Goal: Task Accomplishment & Management: Complete application form

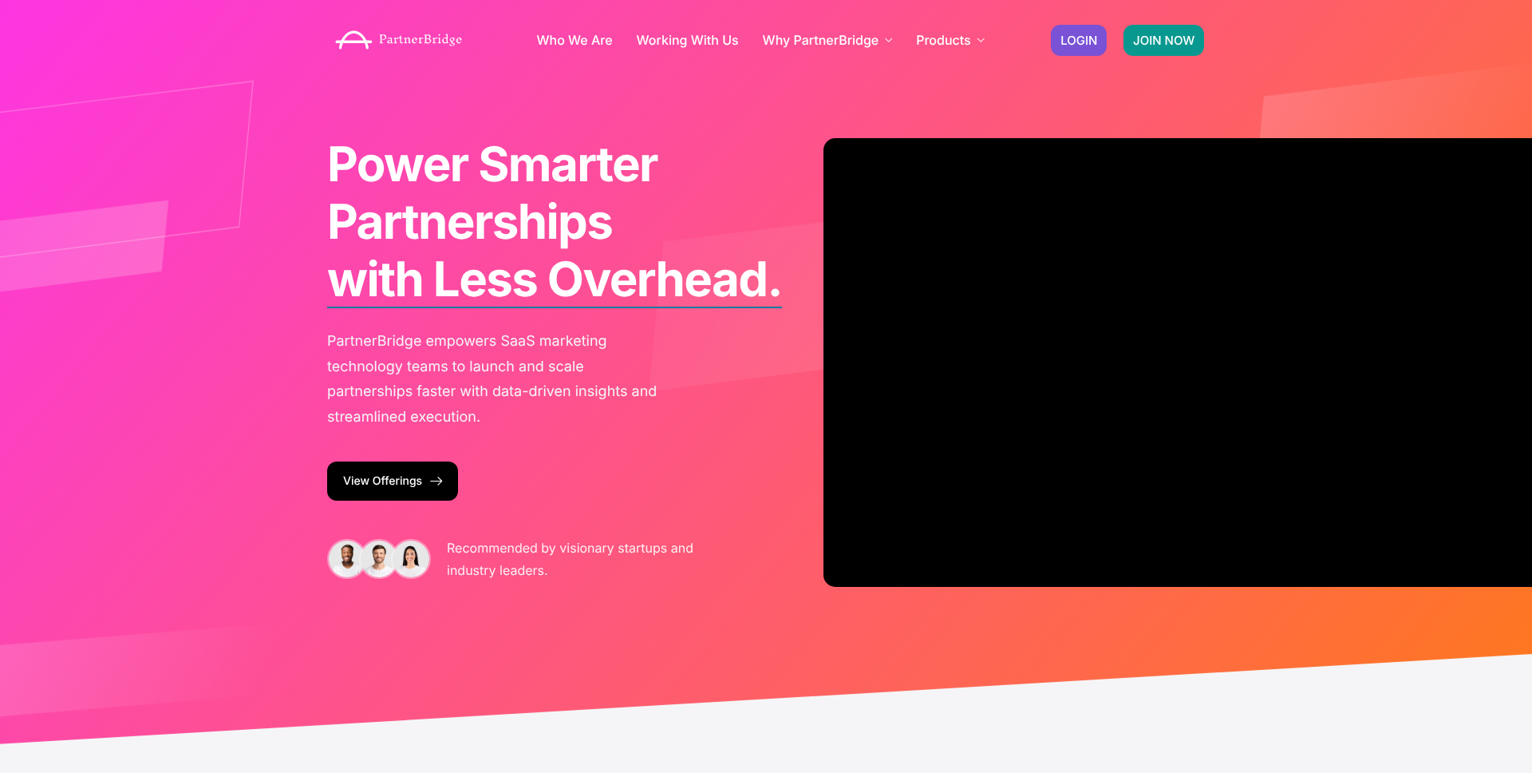
click at [1168, 39] on span "JOIN NOW" at bounding box center [1163, 40] width 61 height 12
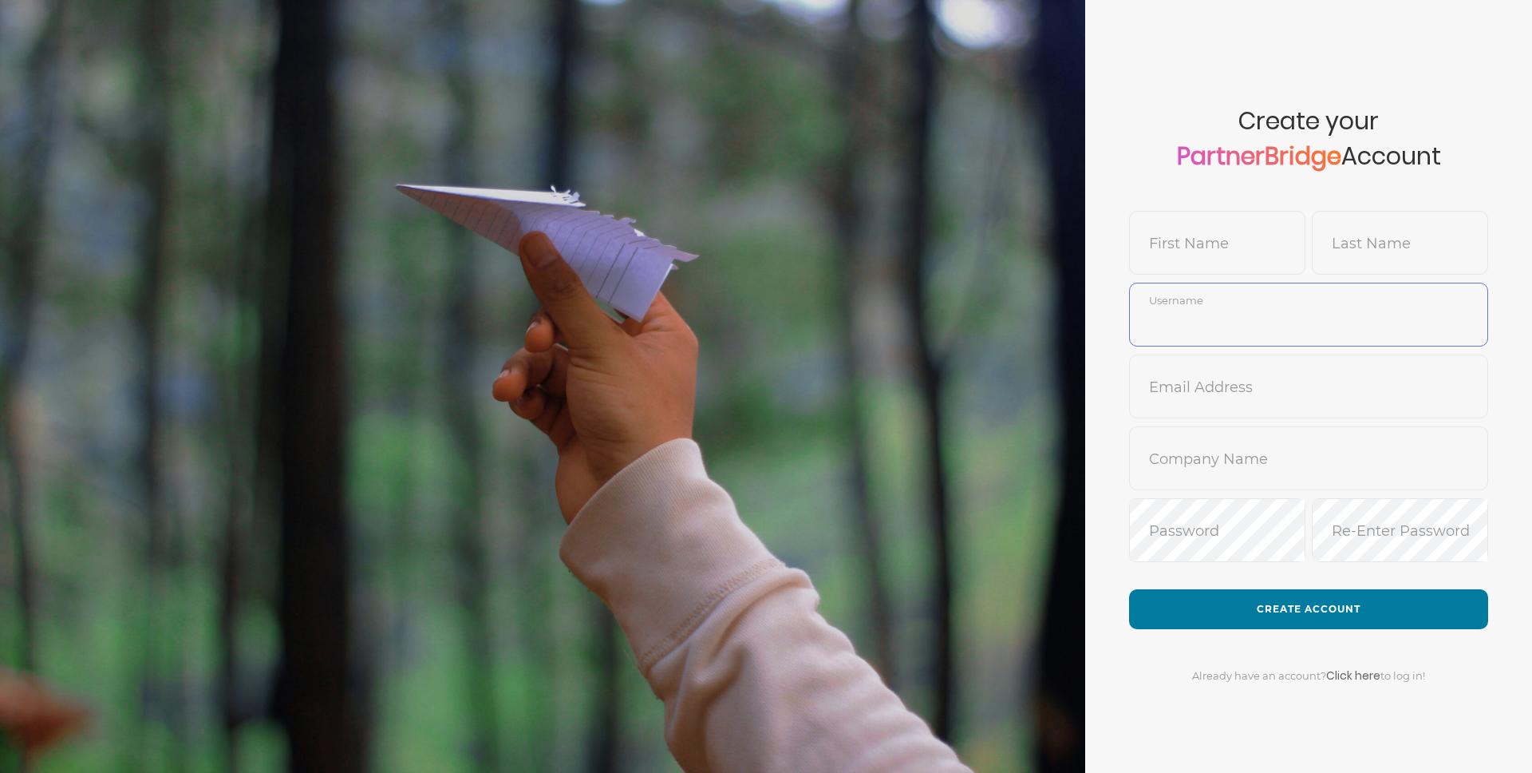
type input "DemoUser"
click at [1152, 255] on input "text" at bounding box center [1217, 254] width 175 height 38
type input "[PERSON_NAME]"
type input "T"
type input "SmokeTest8"
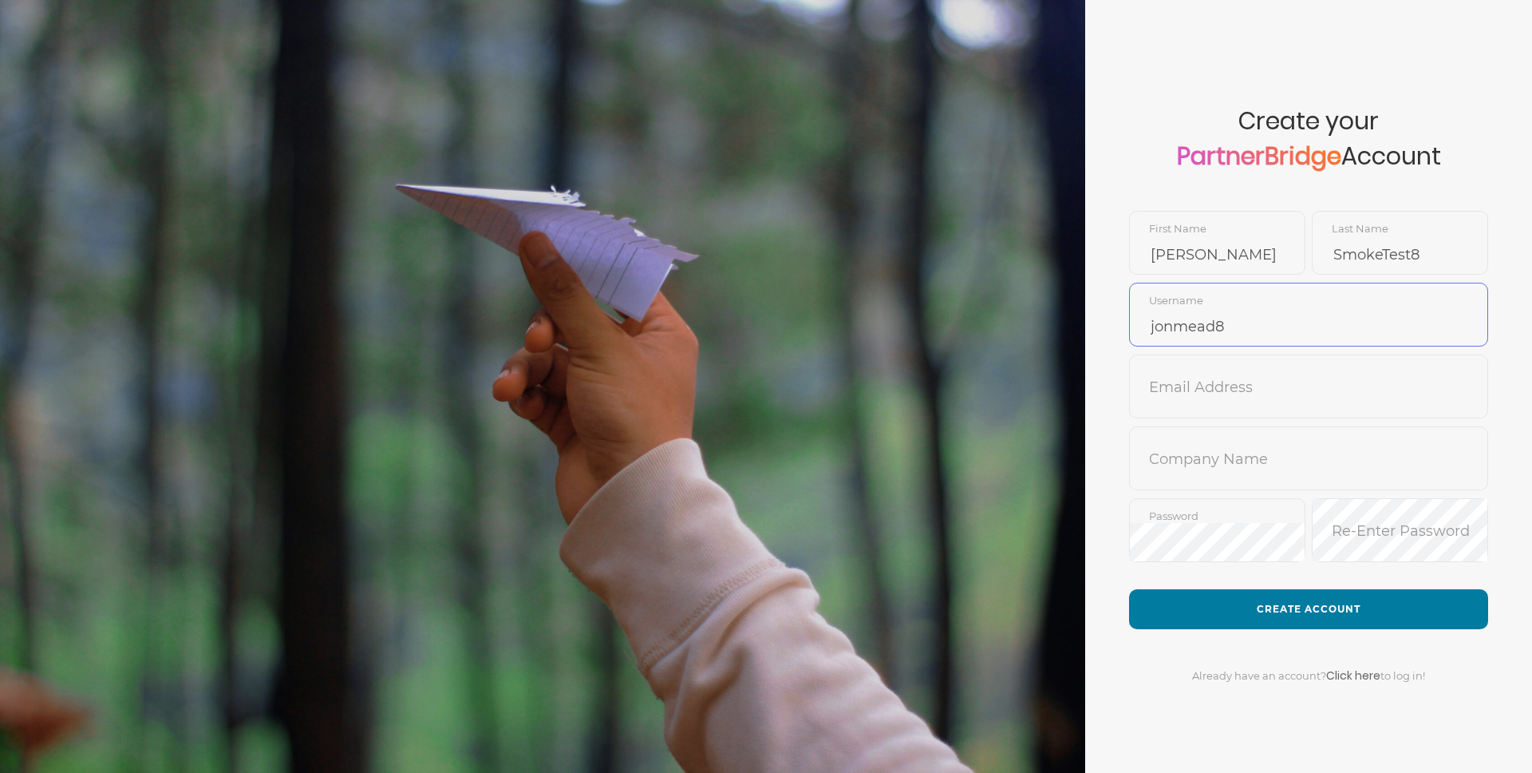
type input "jonmead8"
type input "[PERSON_NAME][EMAIL_ADDRESS][DOMAIN_NAME]"
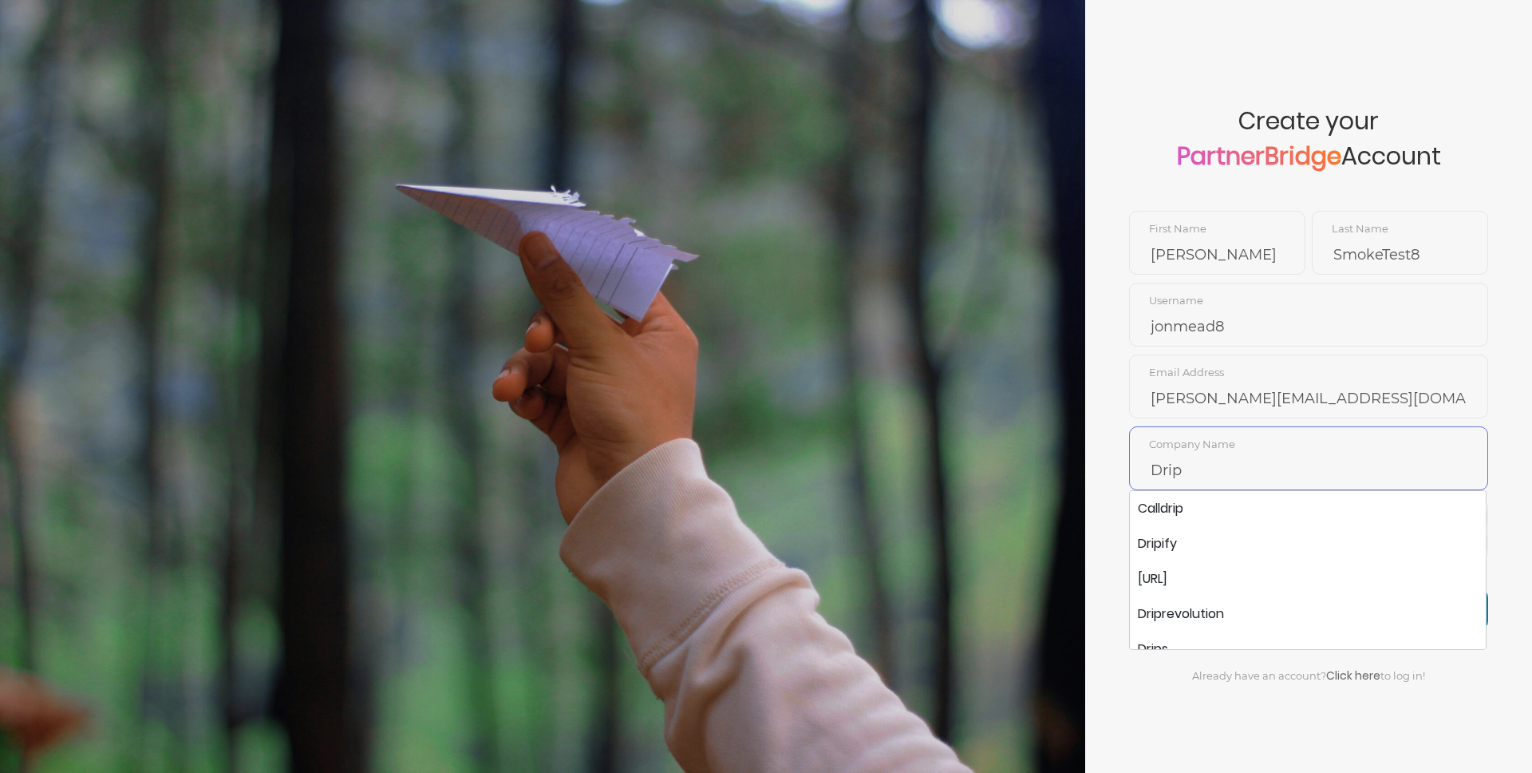
type input "Drip"
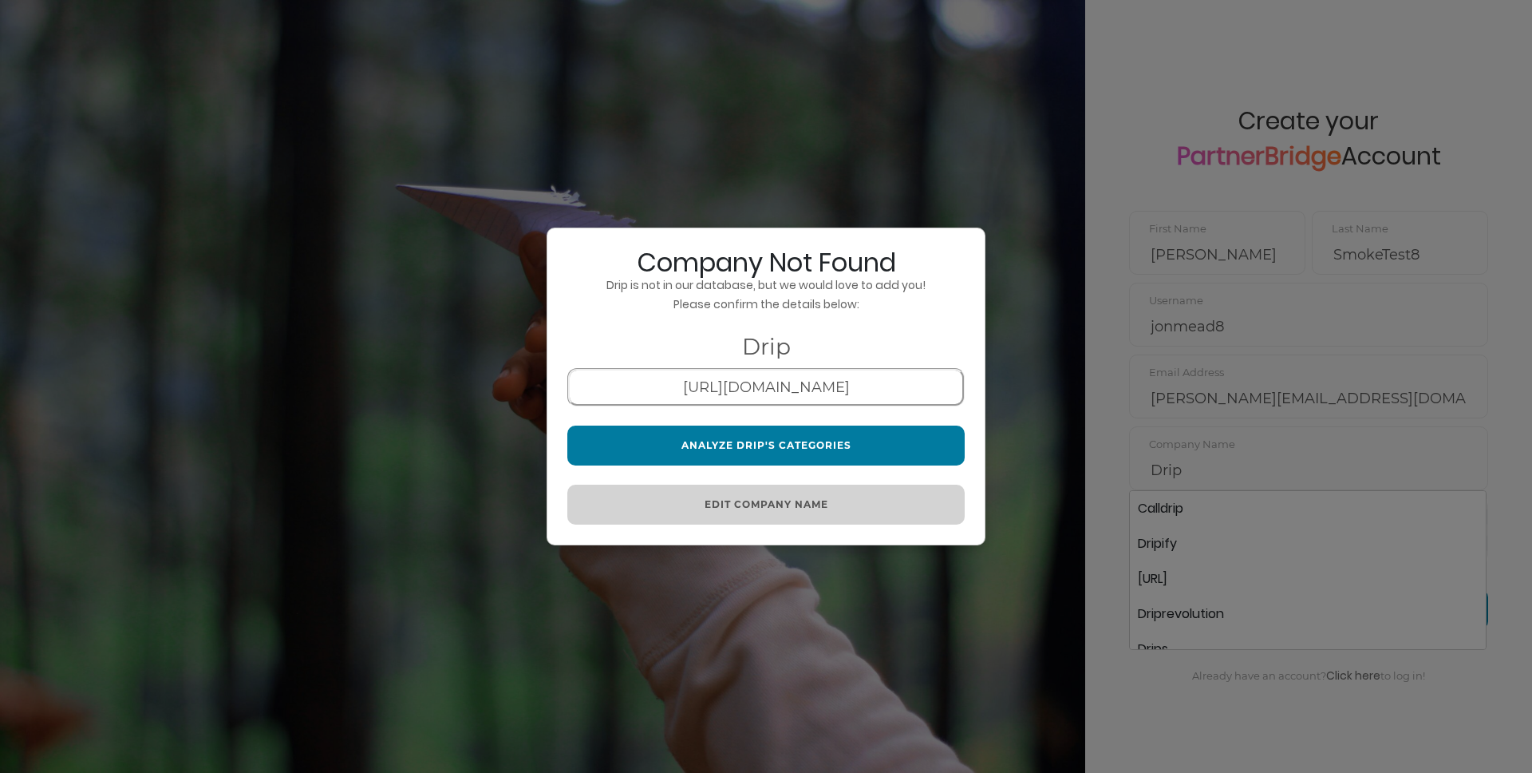
click at [724, 427] on button "Analyze Drip's Categories" at bounding box center [765, 445] width 397 height 40
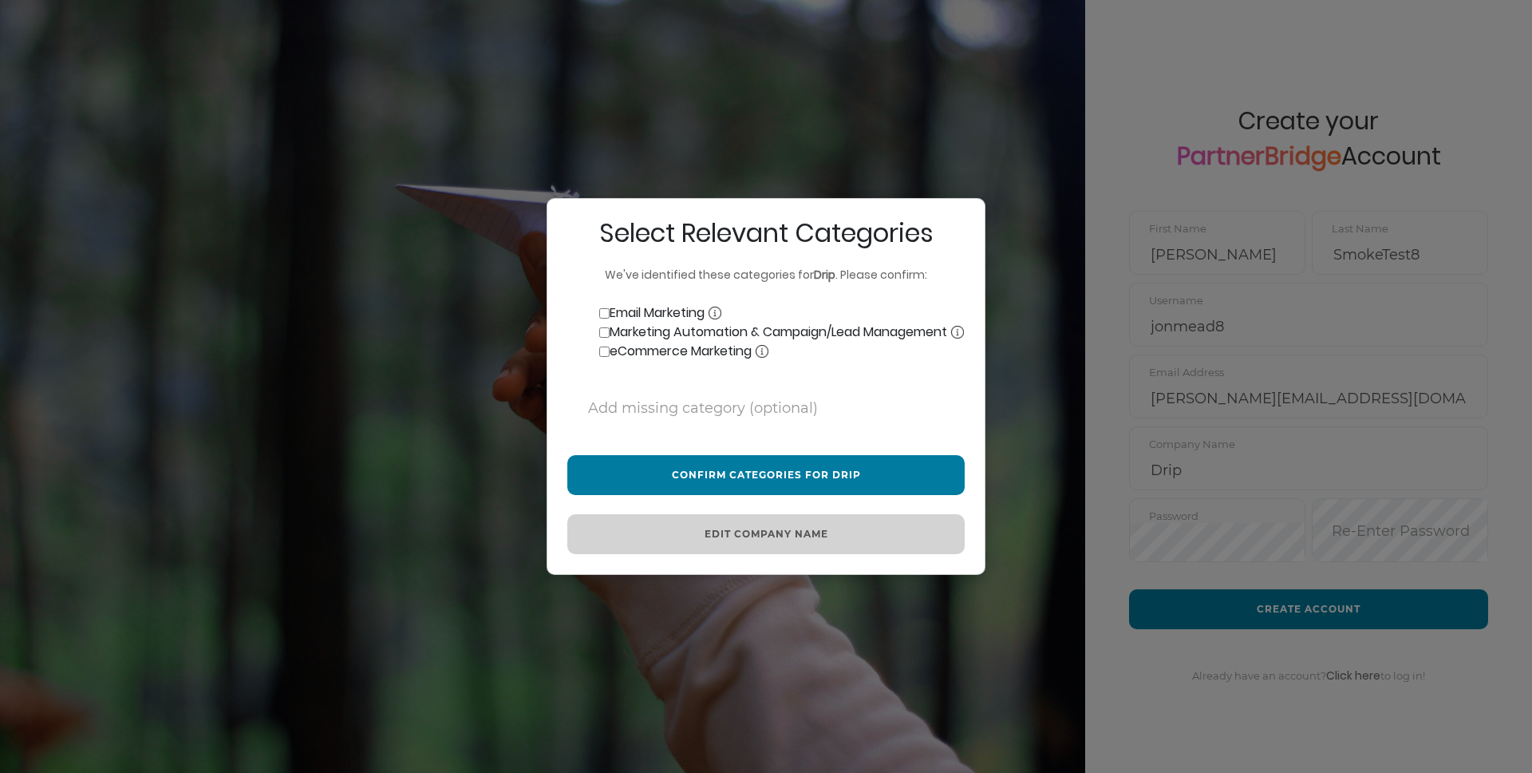
click at [864, 322] on label "Marketing Automation & Campaign/Lead Management" at bounding box center [765, 331] width 397 height 19
click at [610, 327] on input "Marketing Automation & Campaign/Lead Management" at bounding box center [604, 332] width 10 height 10
click at [709, 326] on label "Marketing Automation & Campaign/Lead Management" at bounding box center [765, 331] width 397 height 19
click at [610, 327] on input "Marketing Automation & Campaign/Lead Management" at bounding box center [604, 332] width 10 height 10
checkbox input "false"
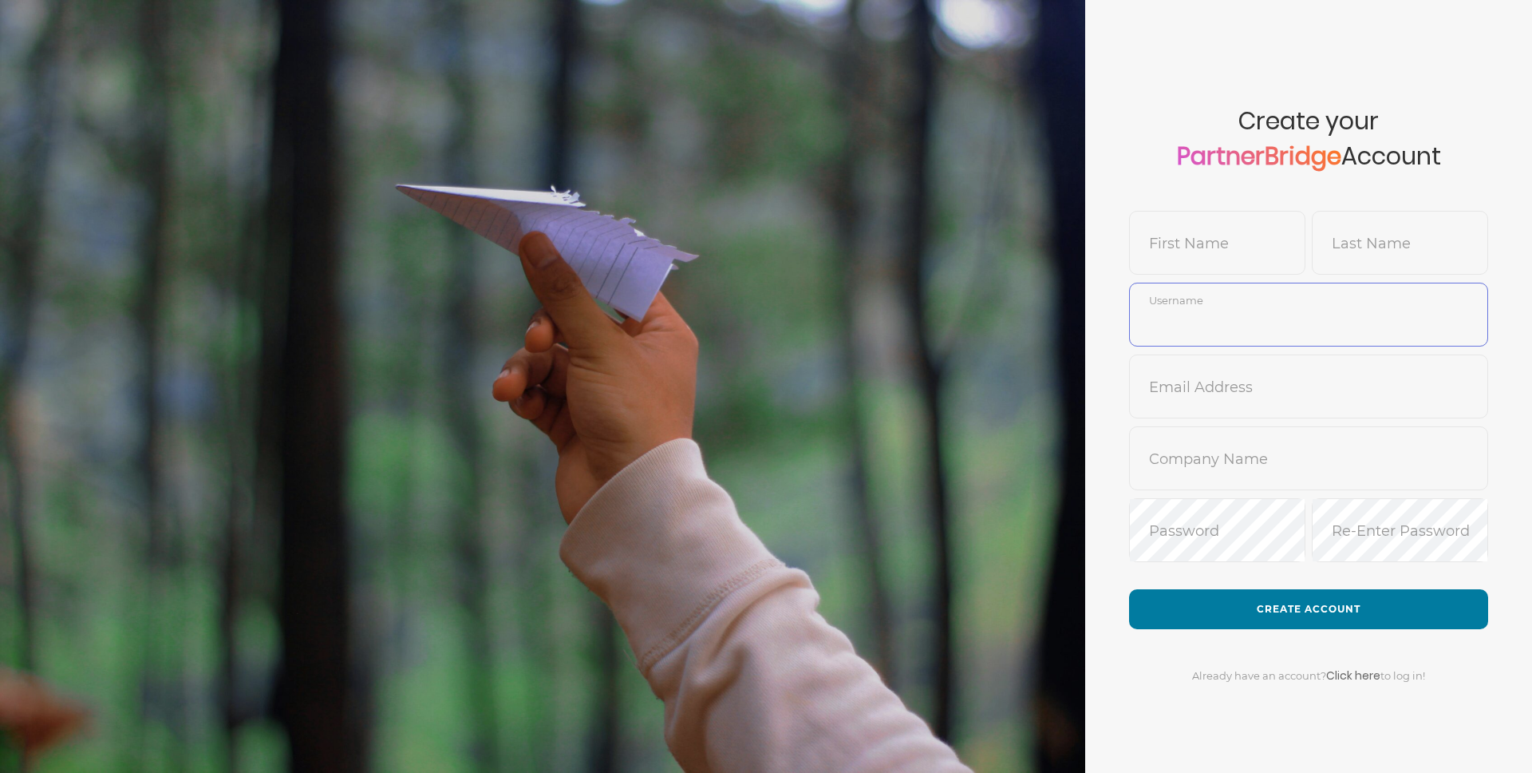
type input "DemoUser"
click at [1206, 246] on input "text" at bounding box center [1217, 254] width 175 height 38
type input "Jon"
type input "SmokeTest8"
type input "jonmead8"
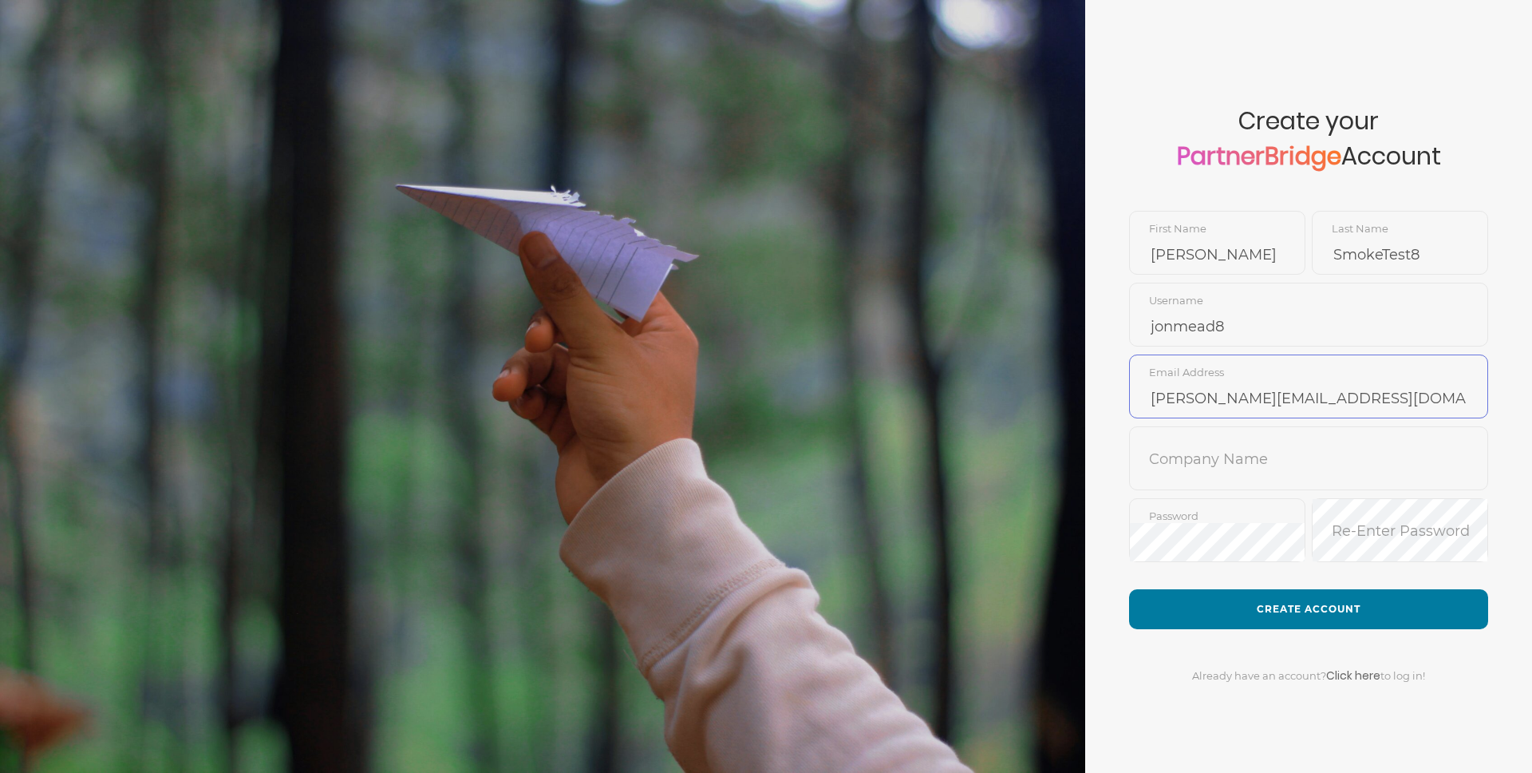
type input "jon@drip.com"
type input "Drip"
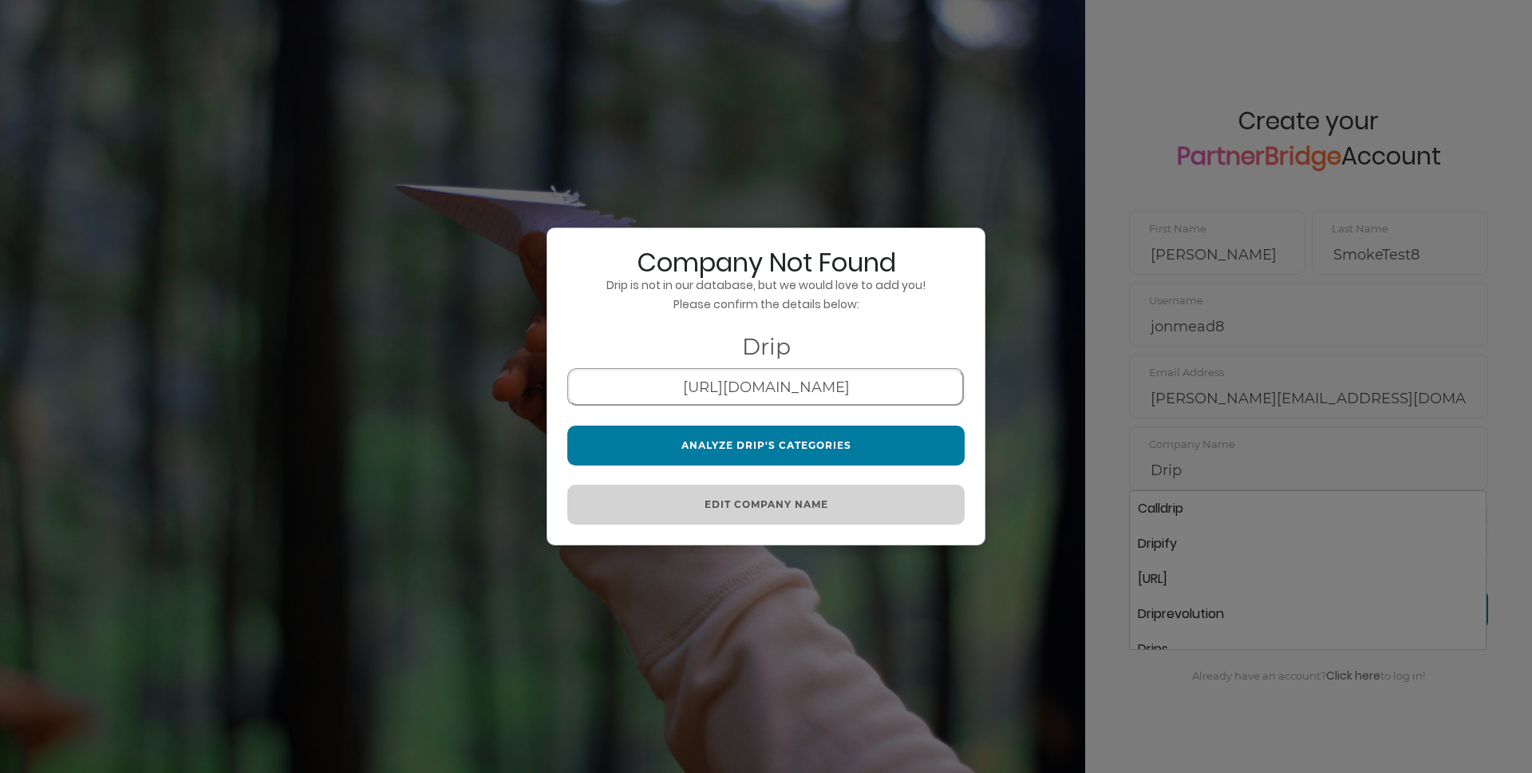
click at [799, 436] on button "Analyze Drip's Categories" at bounding box center [765, 445] width 397 height 40
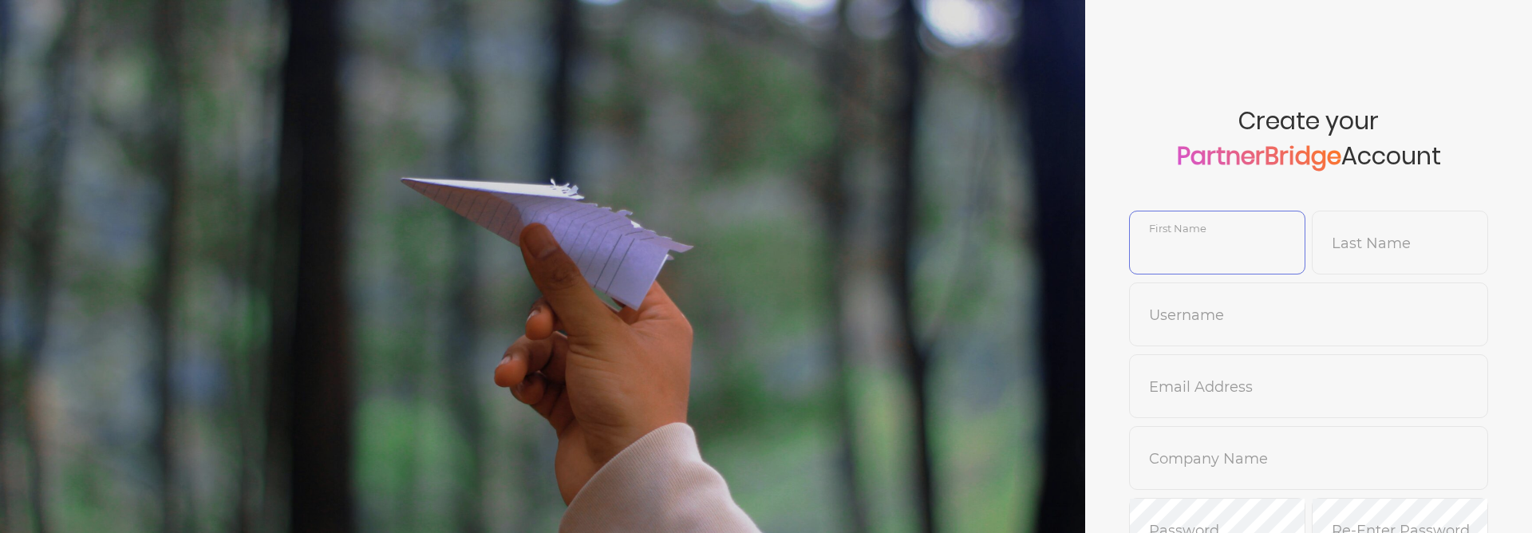
click at [1200, 254] on input "text" at bounding box center [1217, 254] width 175 height 38
type input "DemoUser"
type input "[PERSON_NAME]"
type input "SmokeTest8"
type input "k"
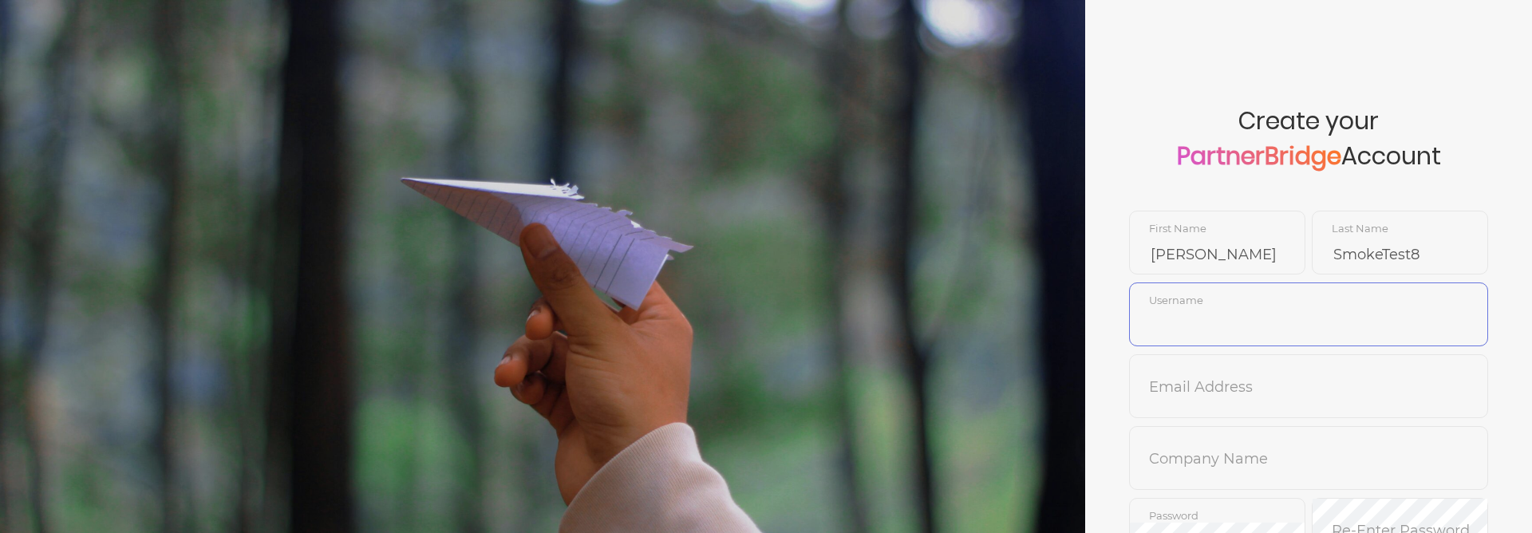
type input "o"
type input "jonmead8"
type input "[PERSON_NAME][EMAIL_ADDRESS][DOMAIN_NAME]"
type input "Drip"
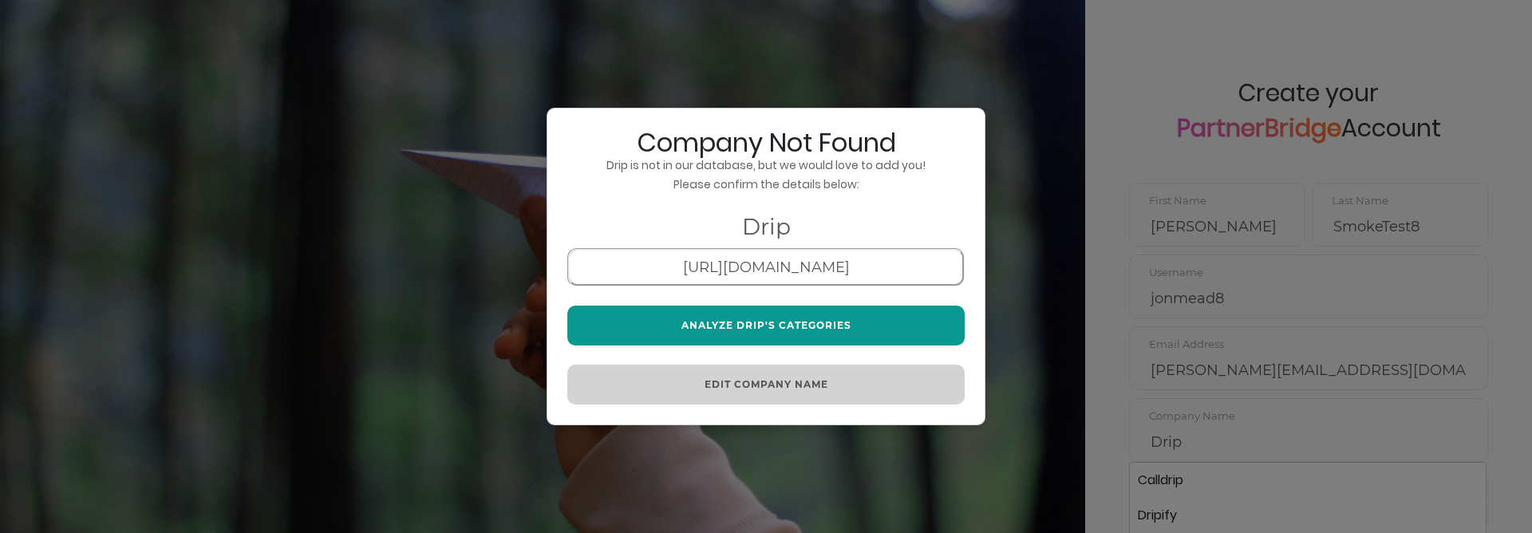
click at [793, 311] on button "Analyze Drip's Categories" at bounding box center [765, 326] width 397 height 40
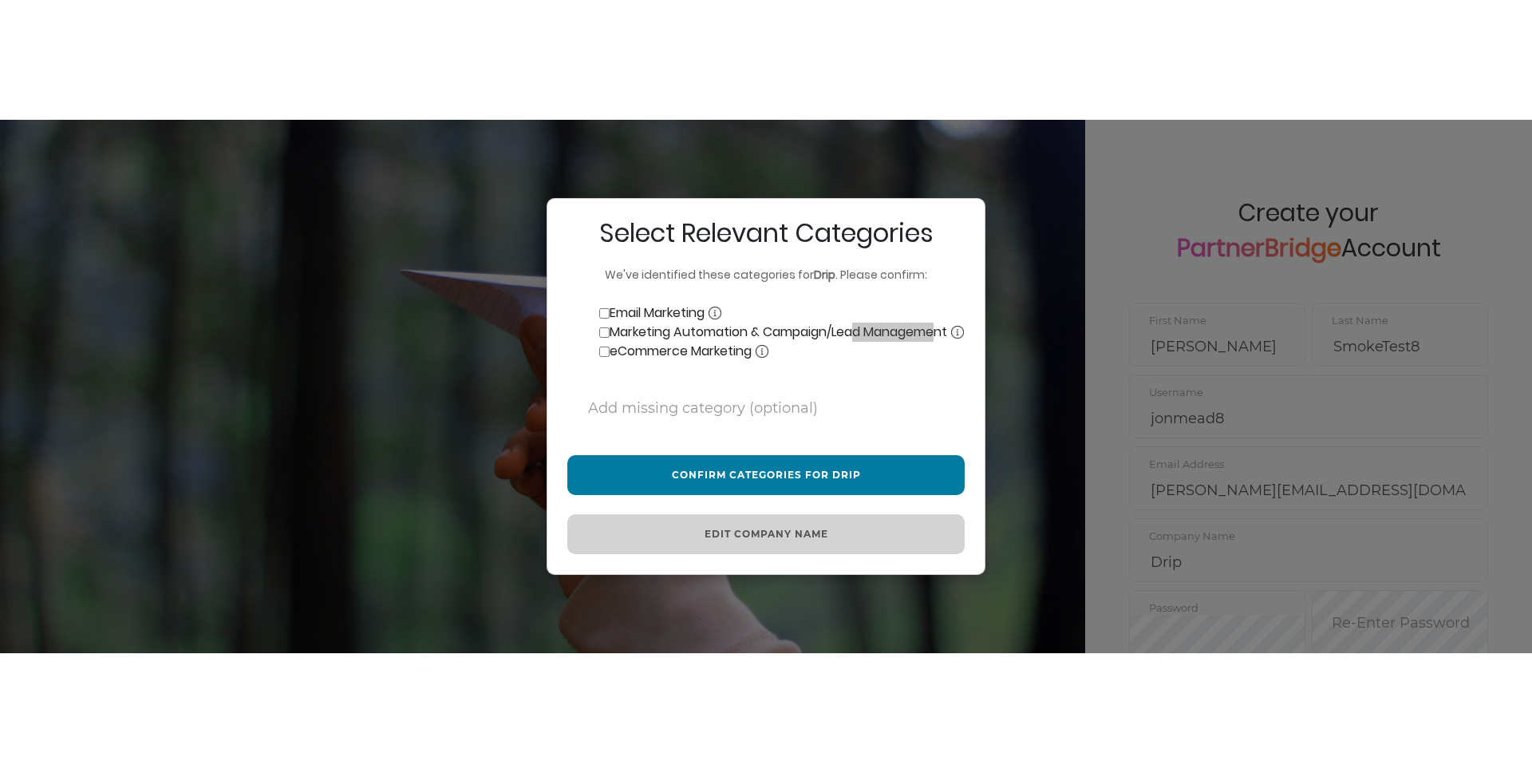
scroll to position [0, 0]
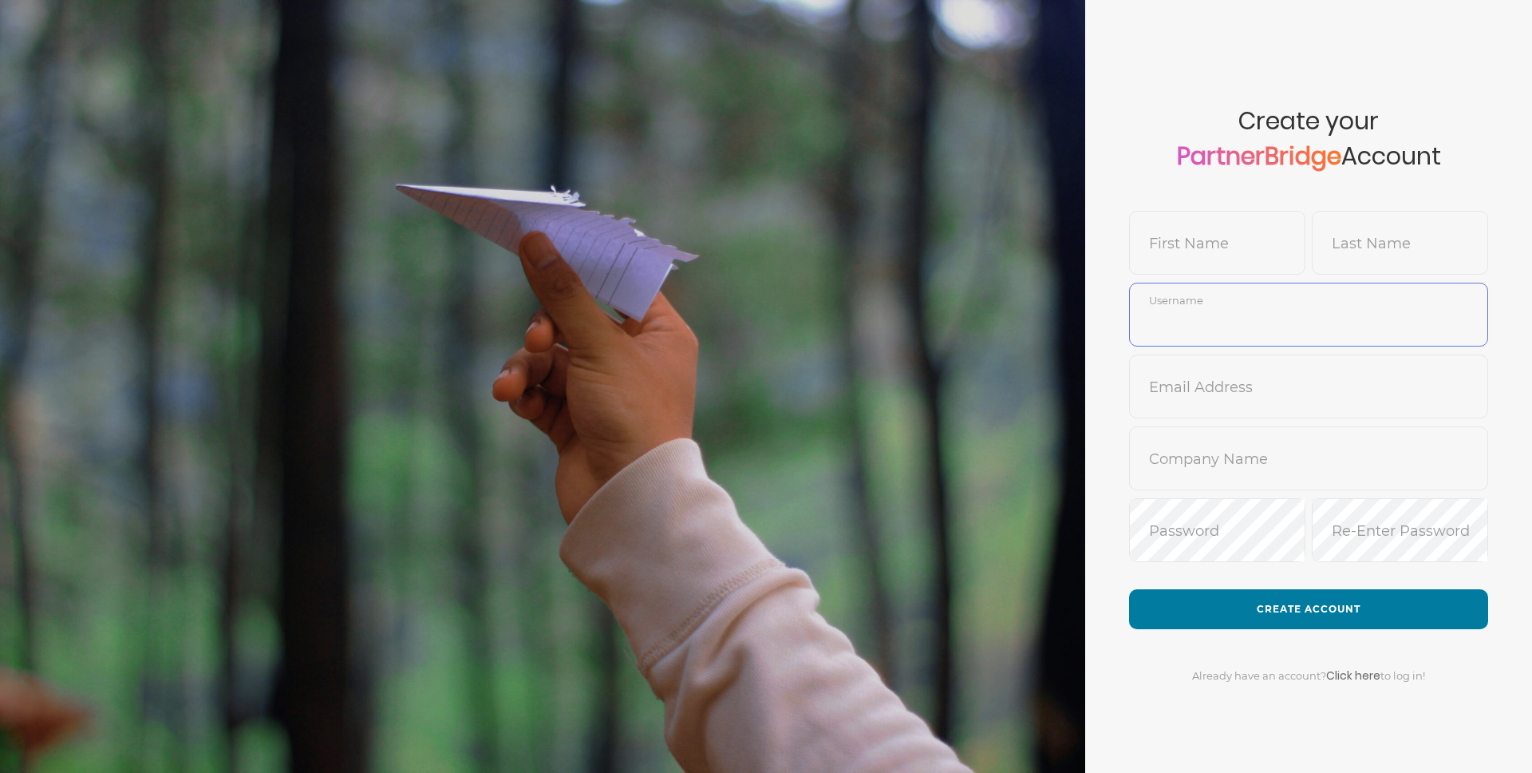
type input "DemoUser"
click at [1239, 247] on input "text" at bounding box center [1217, 254] width 175 height 38
type input "[PERSON_NAME]"
click at [1373, 237] on input "text" at bounding box center [1400, 254] width 175 height 38
type input "SmokeTest8"
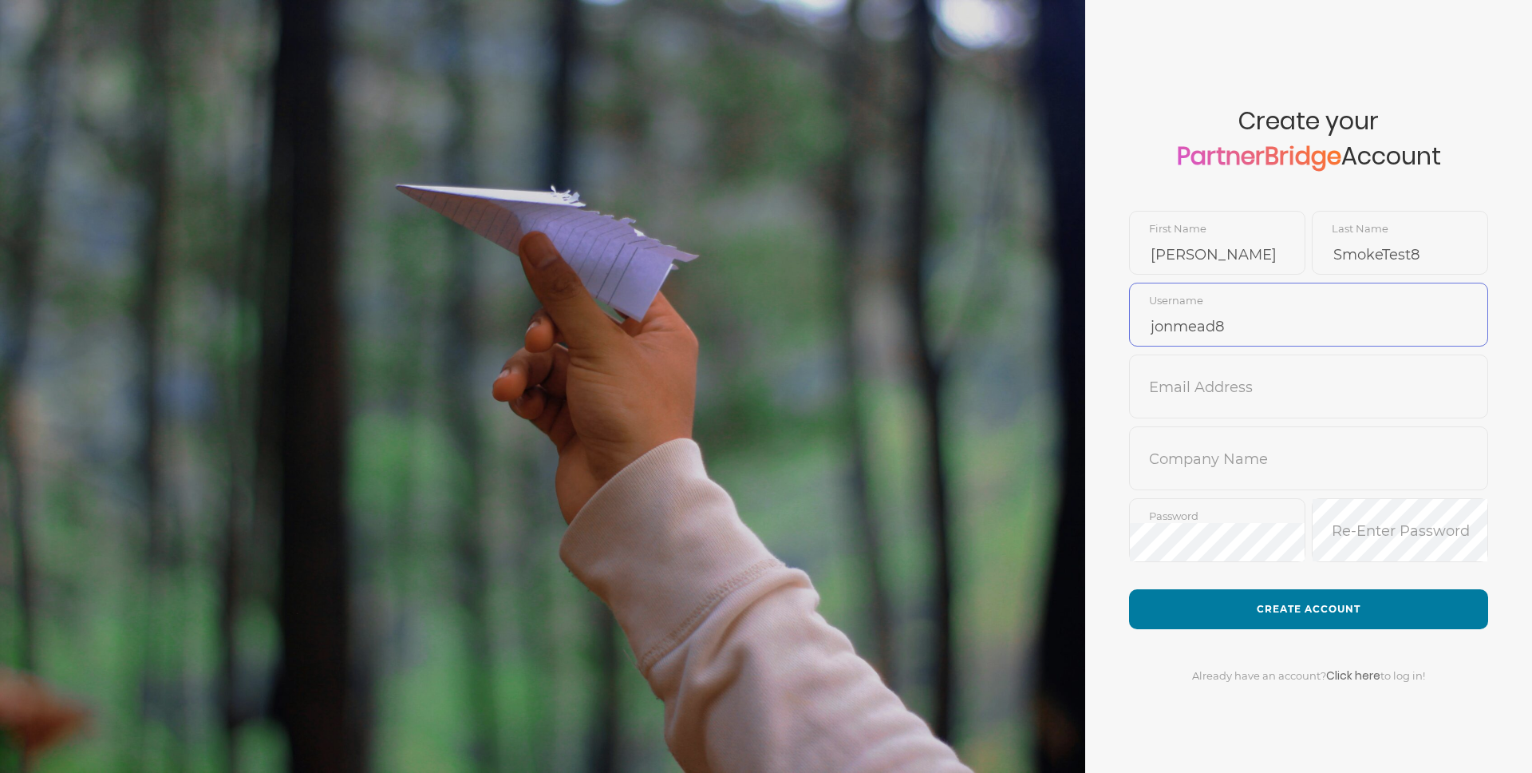
type input "jonmead8"
type input "[PERSON_NAME][EMAIL_ADDRESS][DOMAIN_NAME]"
type input "Drip"
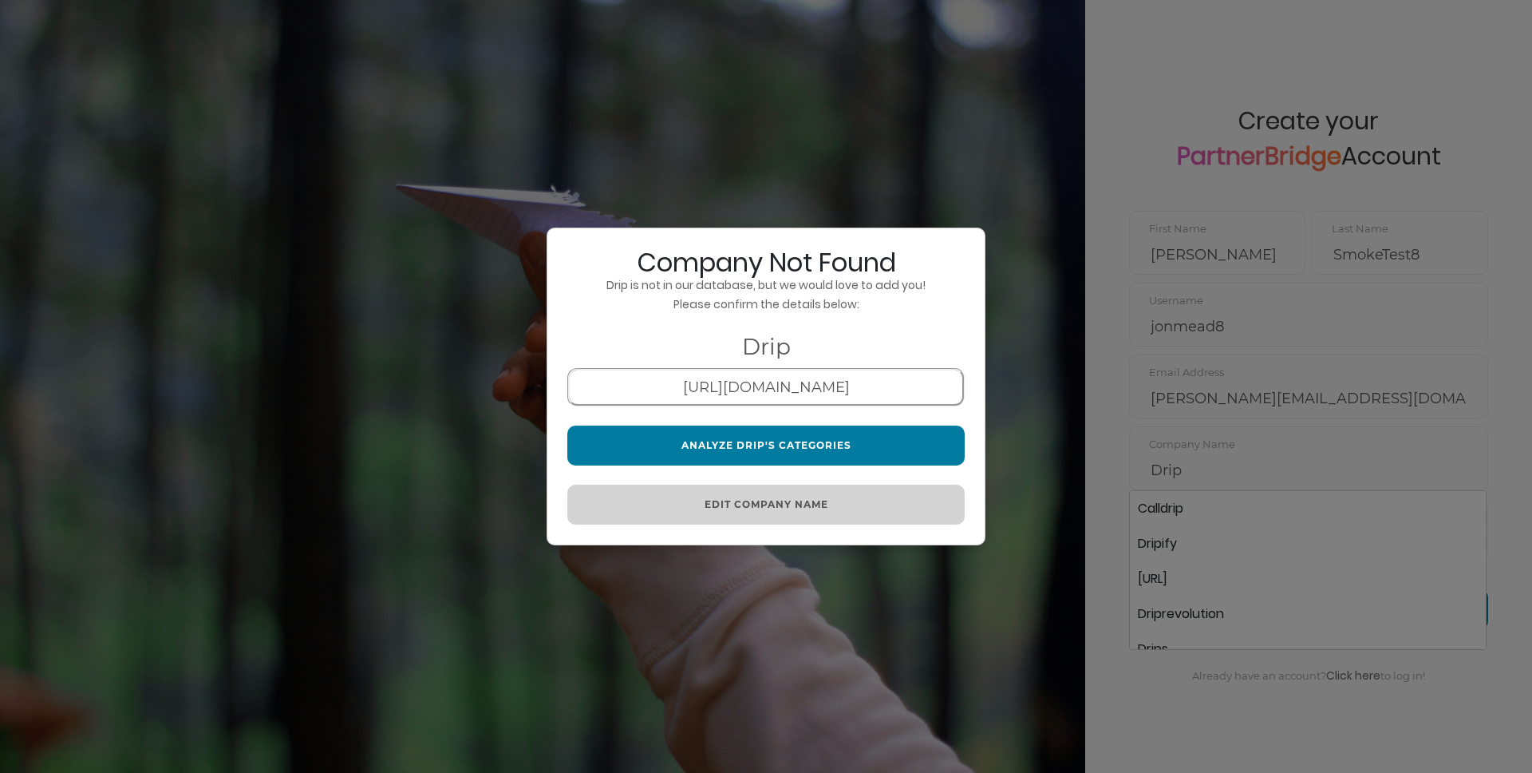
click at [828, 429] on button "Analyze Drip's Categories" at bounding box center [765, 445] width 397 height 40
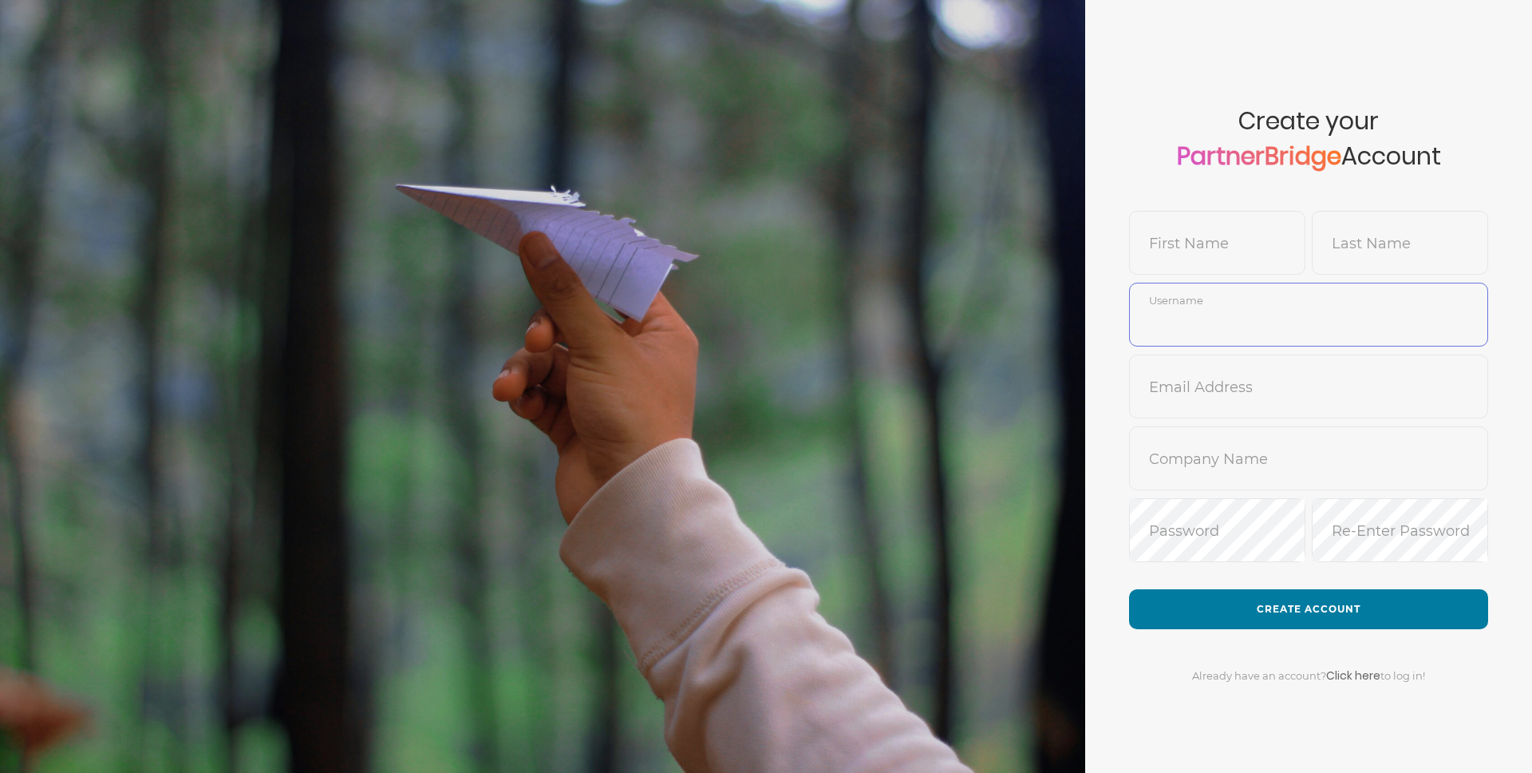
type input "DemoUser"
click at [1245, 253] on input "text" at bounding box center [1217, 254] width 175 height 38
type input "Jon"
type input "M"
type input "SmokeTest8"
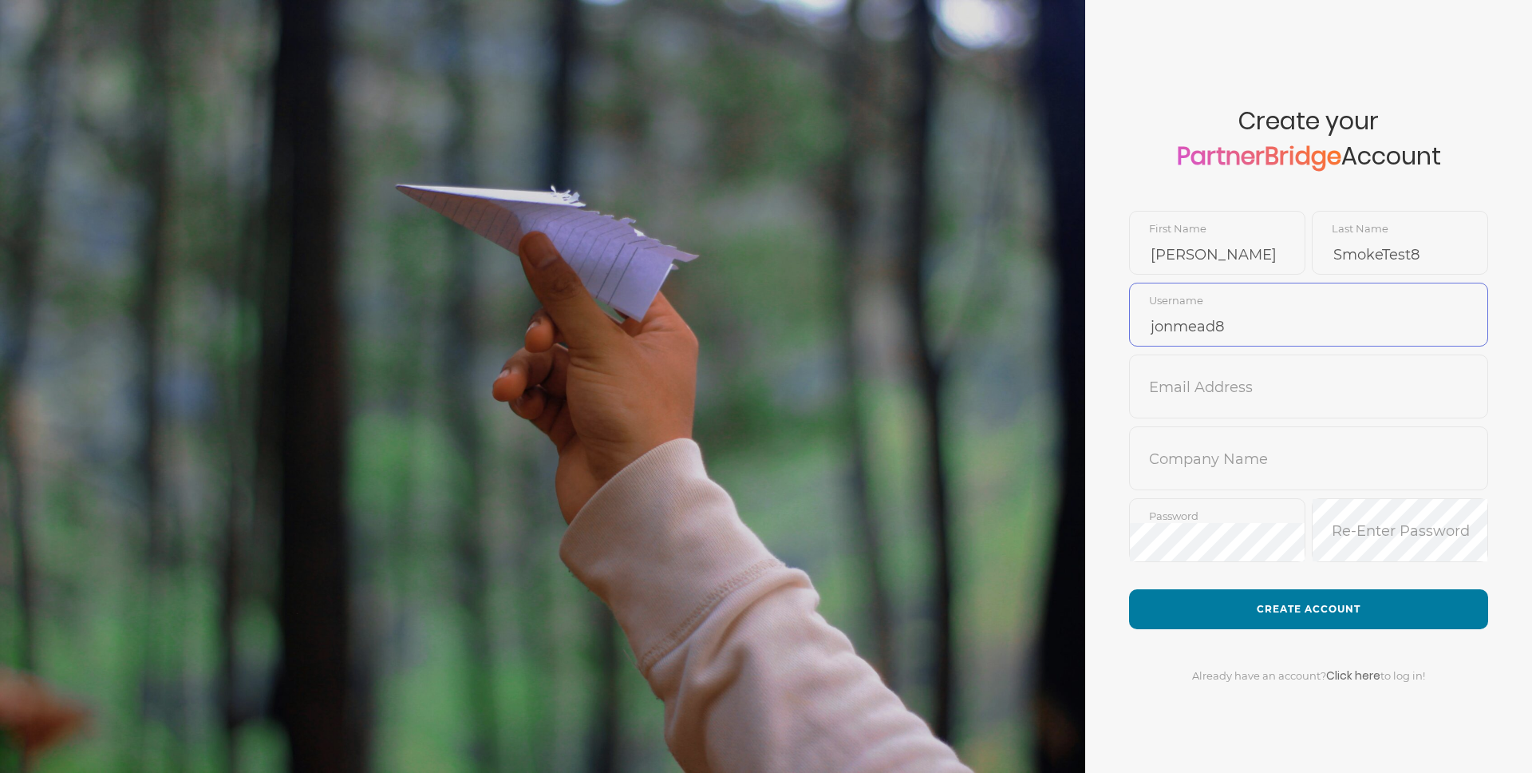
type input "jonmead8"
type input "jon@drip.com"
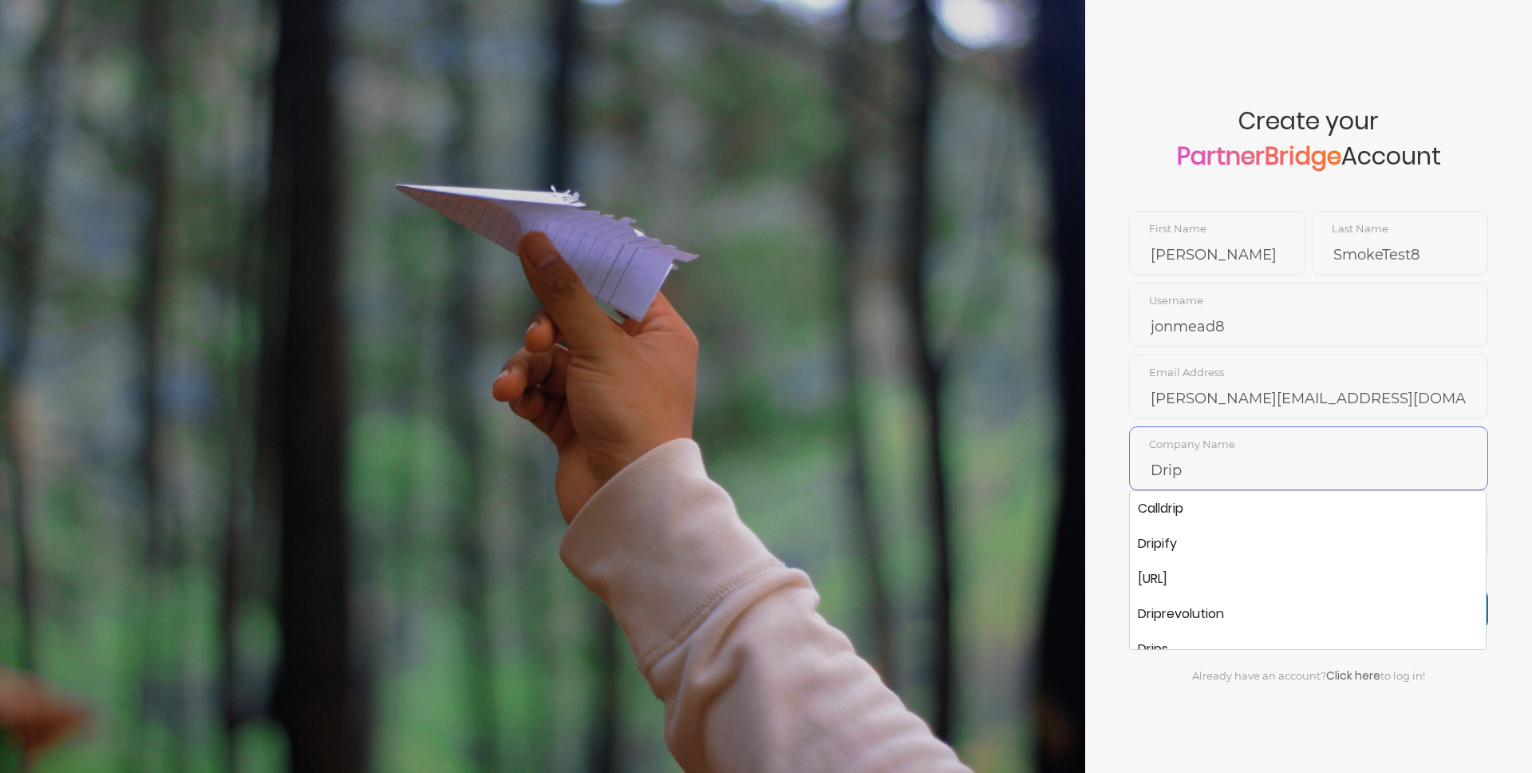
type input "Drip"
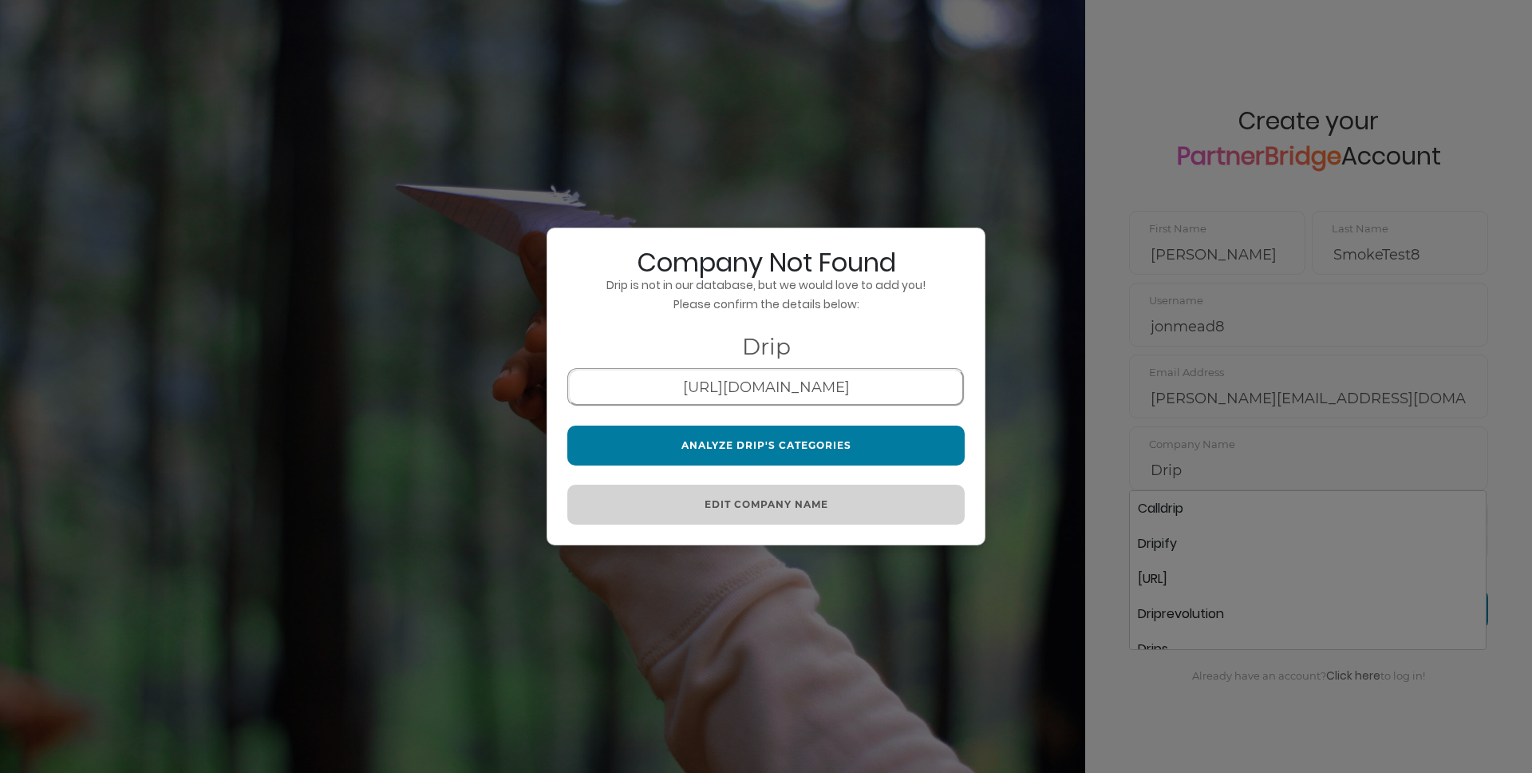
click at [889, 437] on button "Analyze Drip's Categories" at bounding box center [765, 445] width 397 height 40
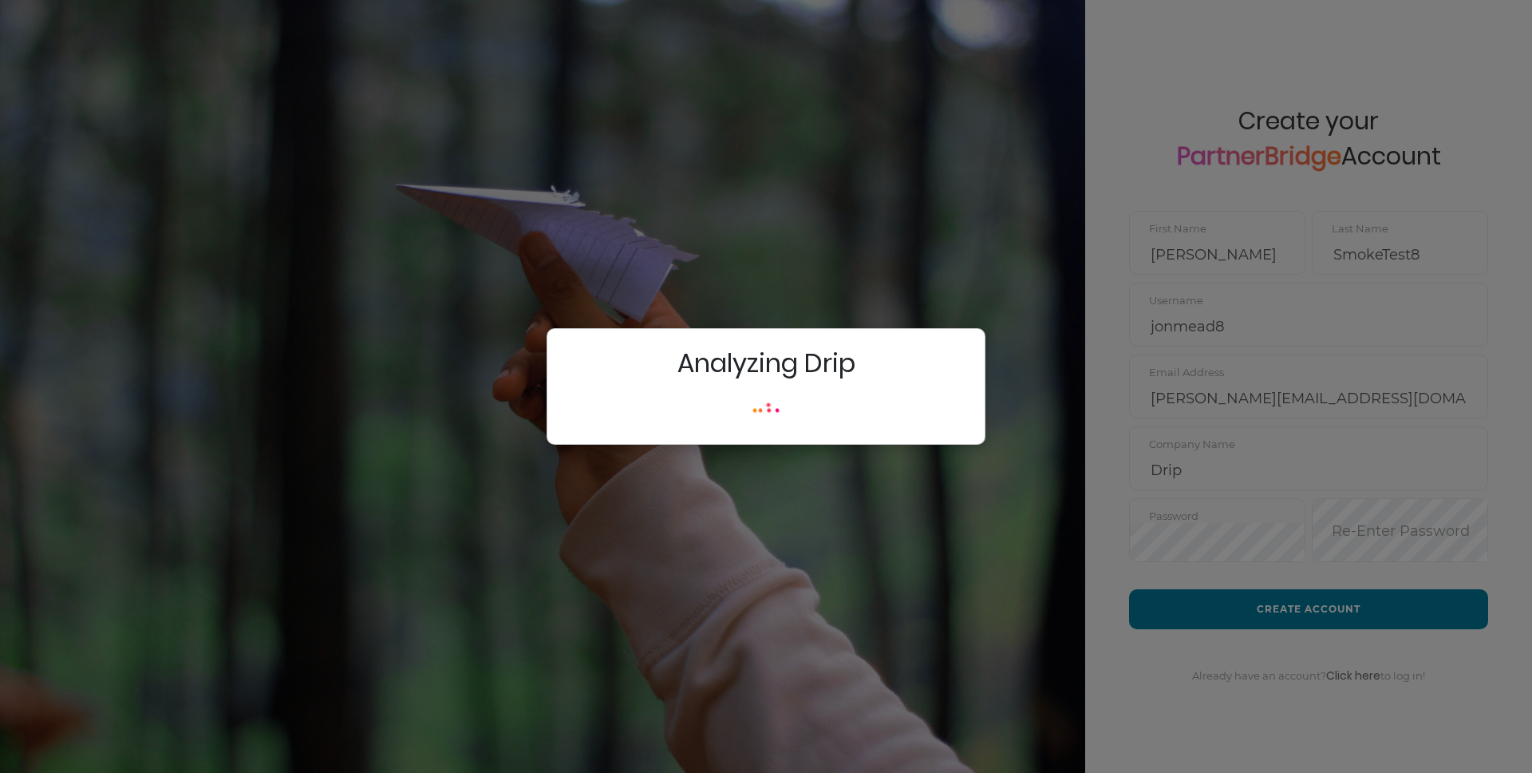
click at [776, 405] on img at bounding box center [766, 410] width 80 height 28
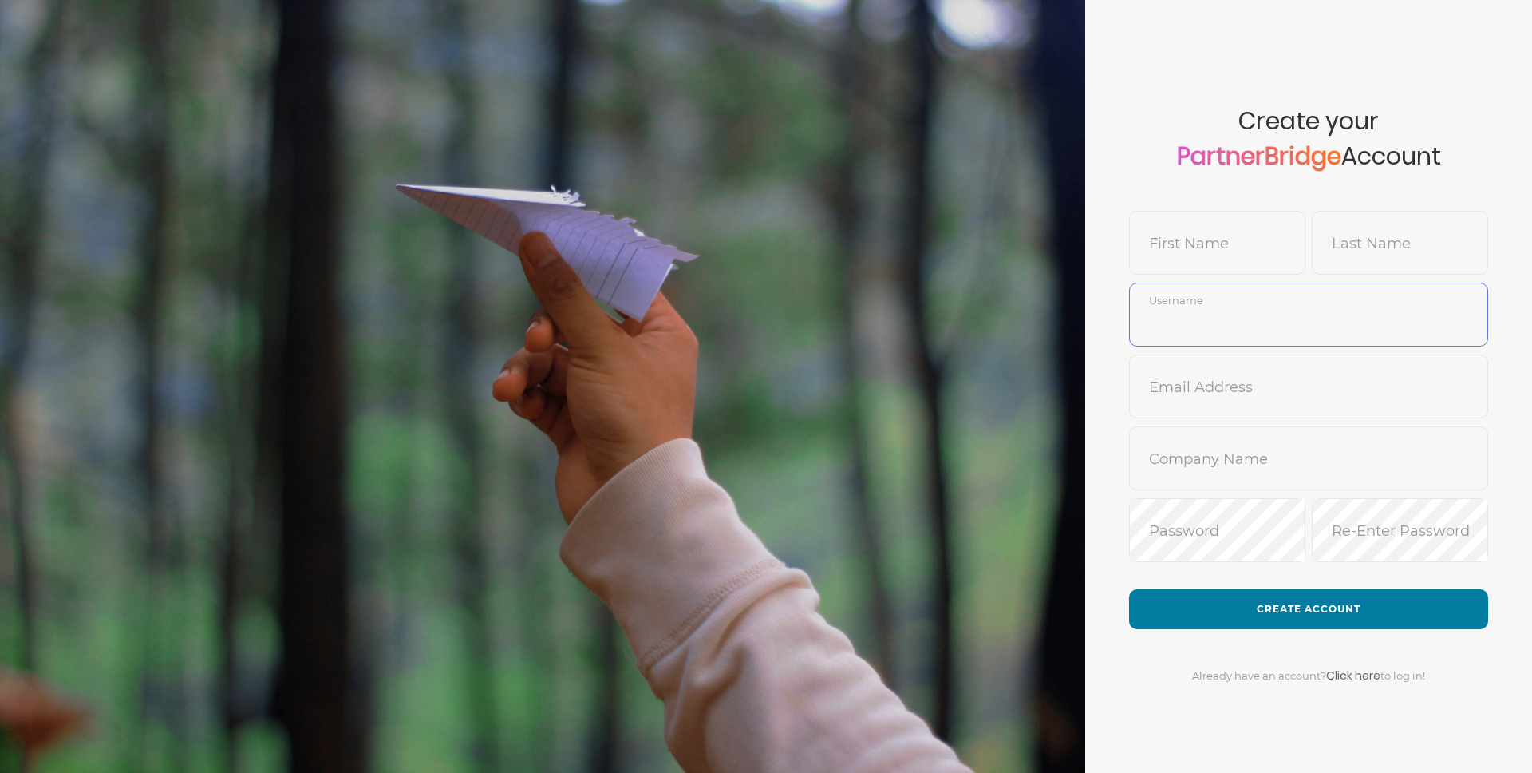
type input "DemoUser"
click at [1243, 241] on input "text" at bounding box center [1217, 254] width 175 height 38
type input "Jon"
type input "SmokeTest8"
type input "j"
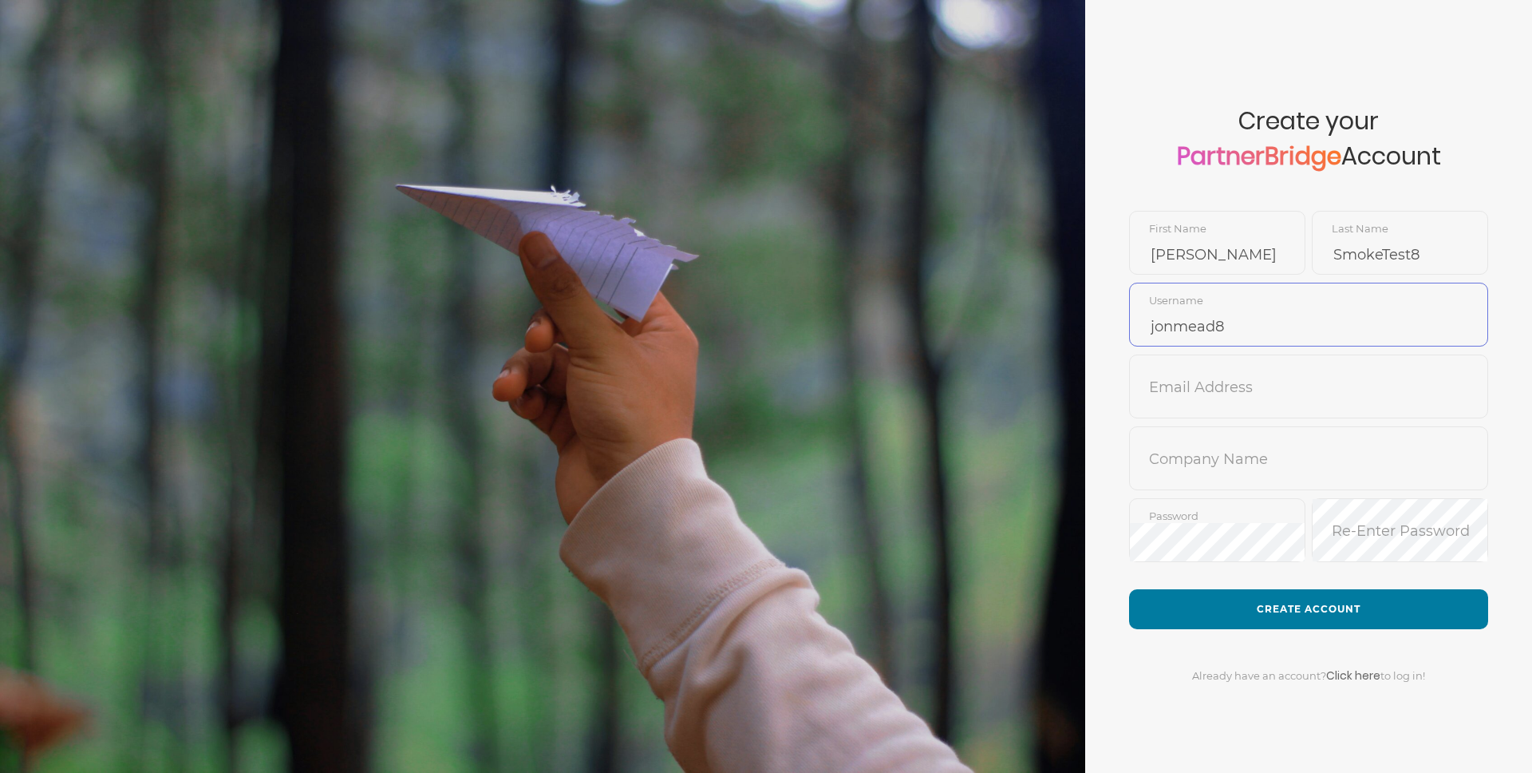
type input "jonmead8"
type input "jon@drip.com"
type input "Drip"
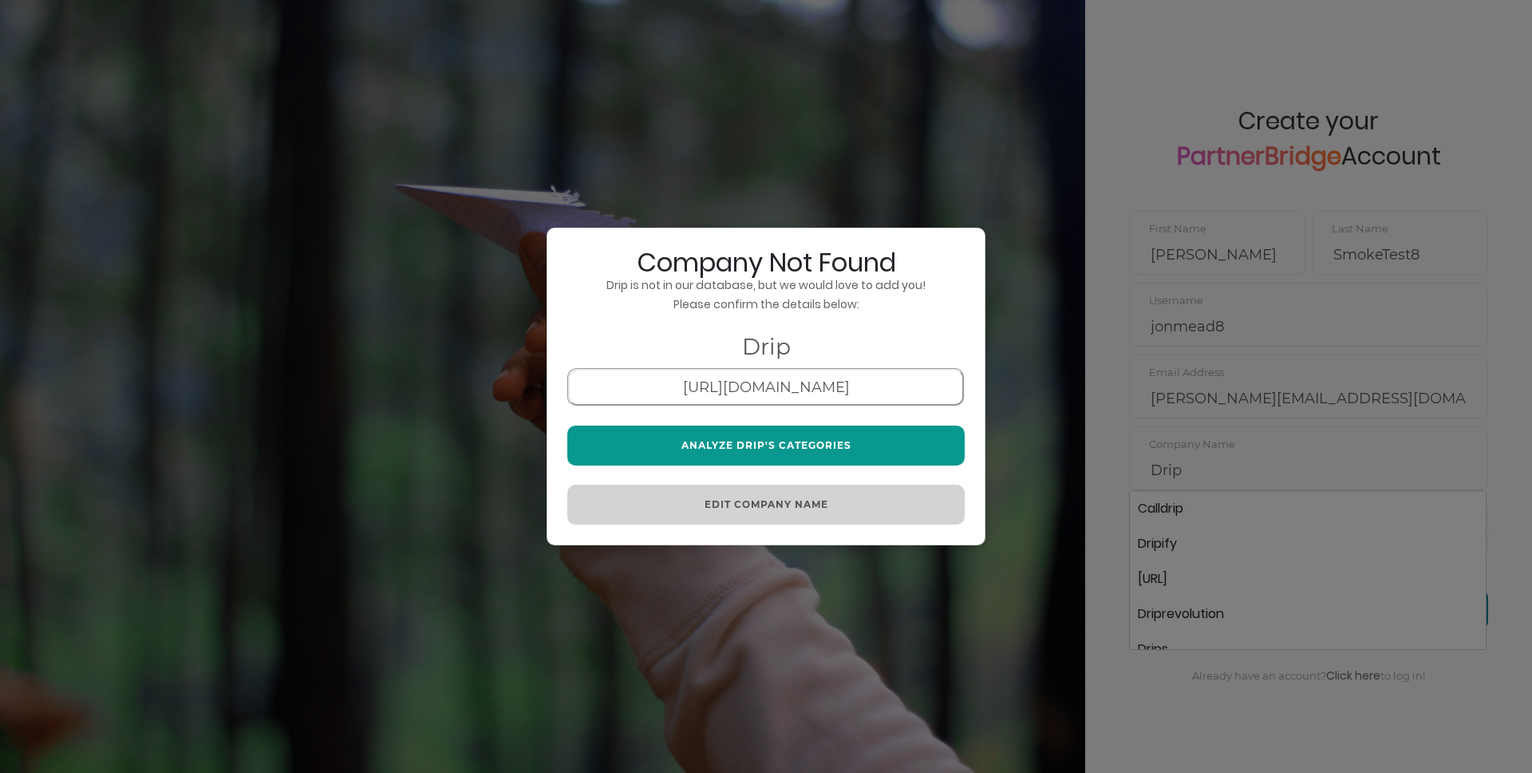
click at [806, 437] on button "Analyze Drip's Categories" at bounding box center [765, 445] width 397 height 40
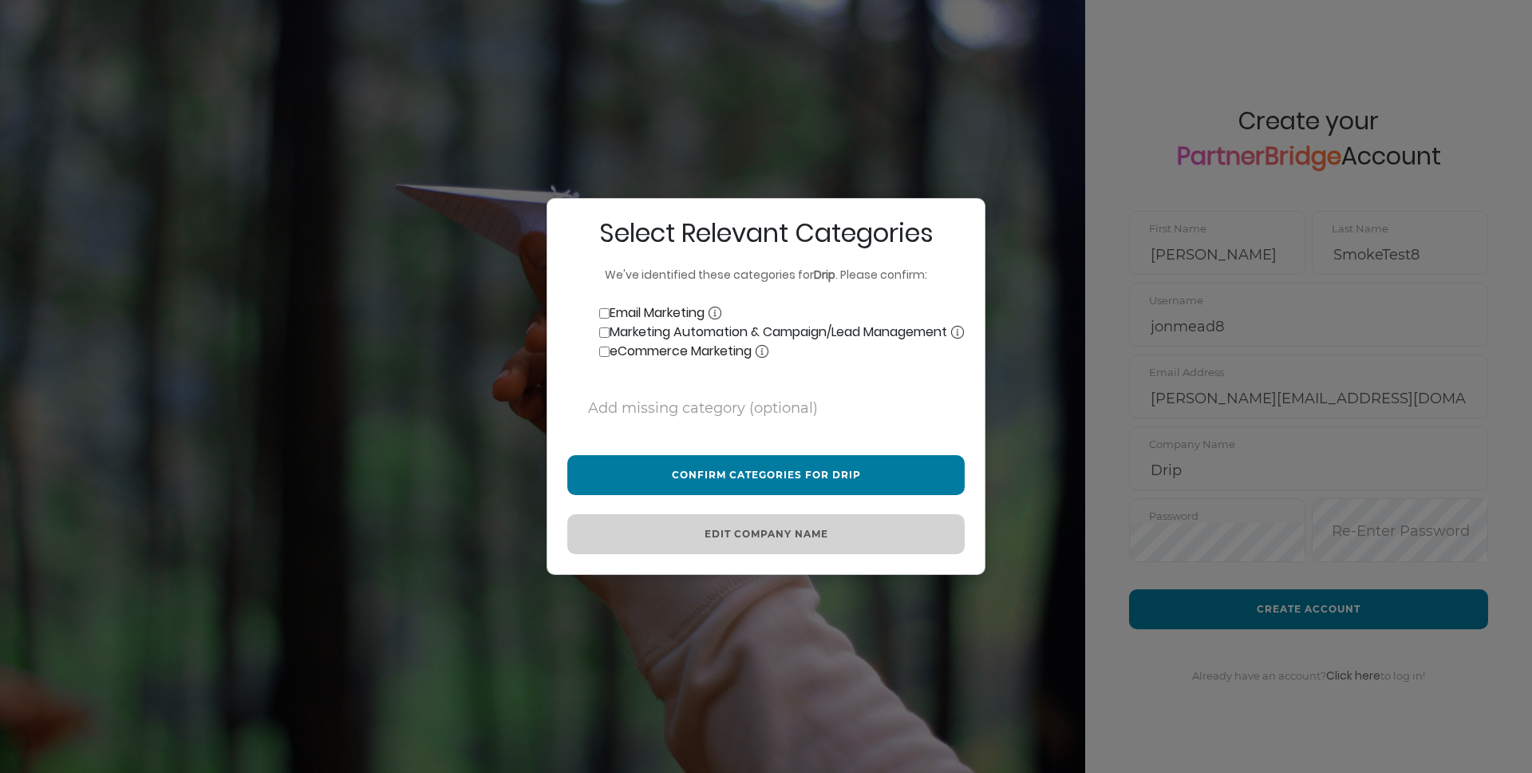
click at [603, 308] on input "Email Marketing" at bounding box center [604, 313] width 10 height 10
checkbox input "true"
click at [603, 338] on label "Marketing Automation & Campaign/Lead Management" at bounding box center [765, 331] width 397 height 19
click at [603, 338] on input "Marketing Automation & Campaign/Lead Management" at bounding box center [604, 332] width 10 height 10
checkbox input "true"
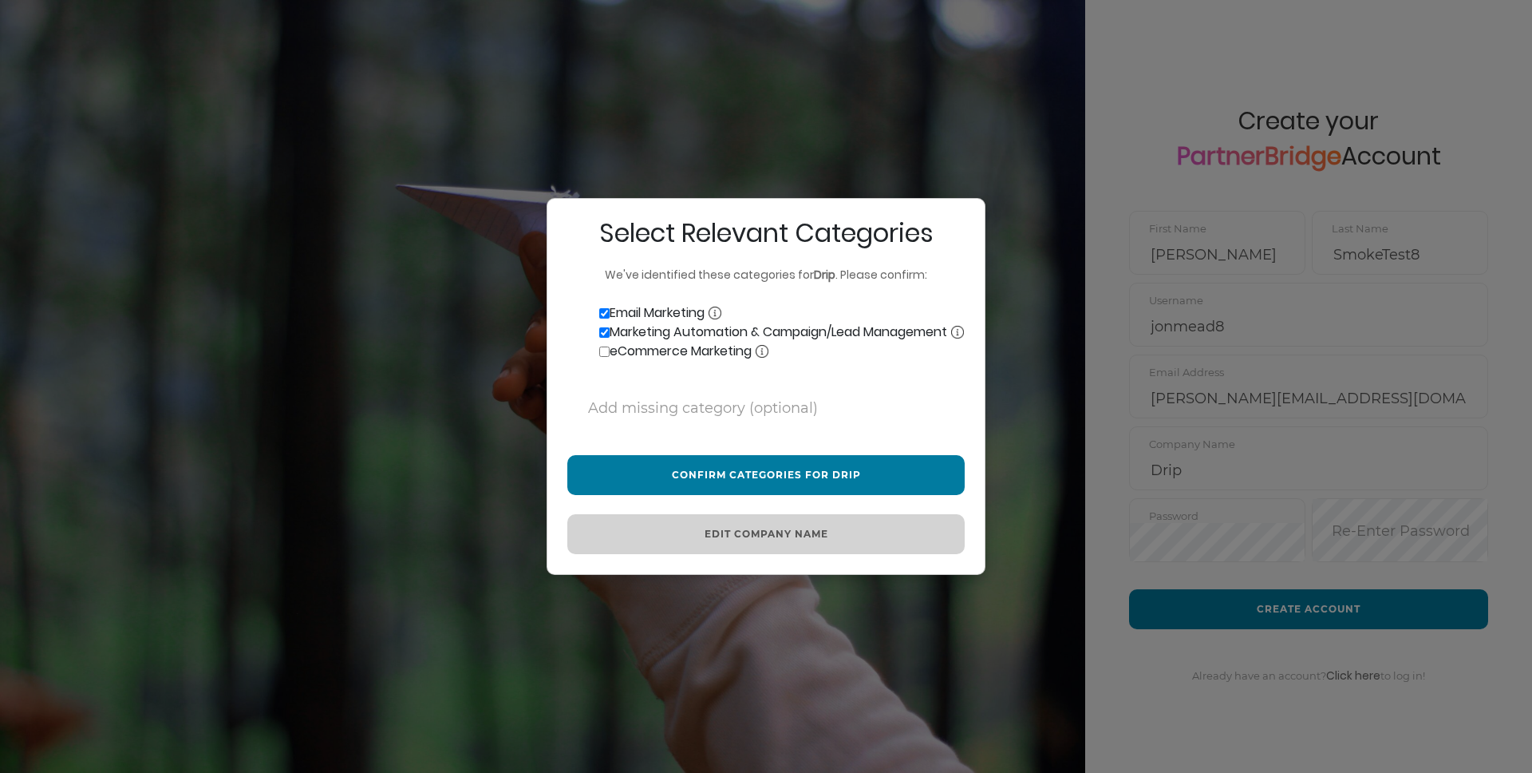
click at [603, 357] on input "eCommerce Marketing" at bounding box center [604, 351] width 10 height 10
checkbox input "true"
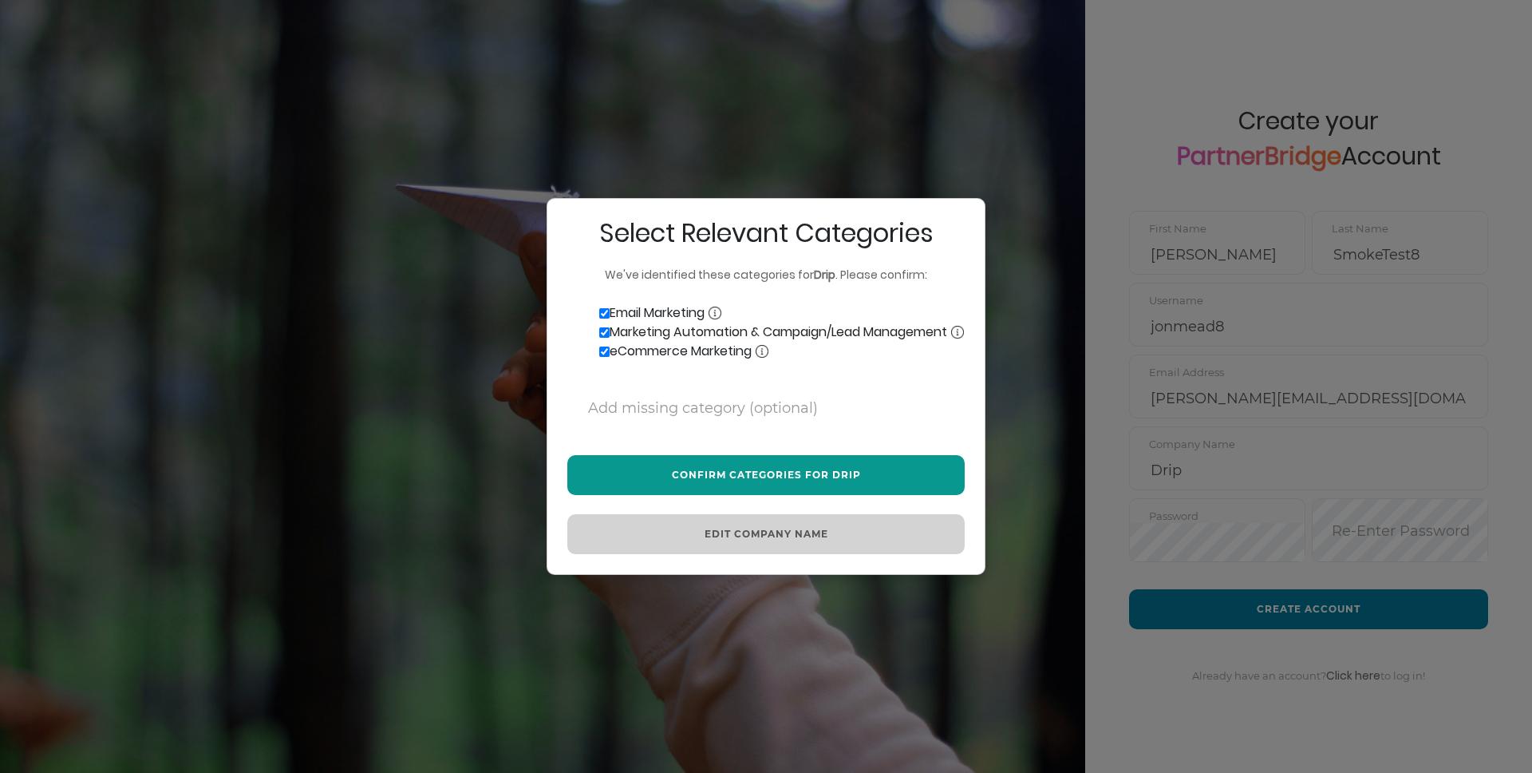
click at [834, 480] on button "Confirm Categories for Drip" at bounding box center [765, 475] width 397 height 40
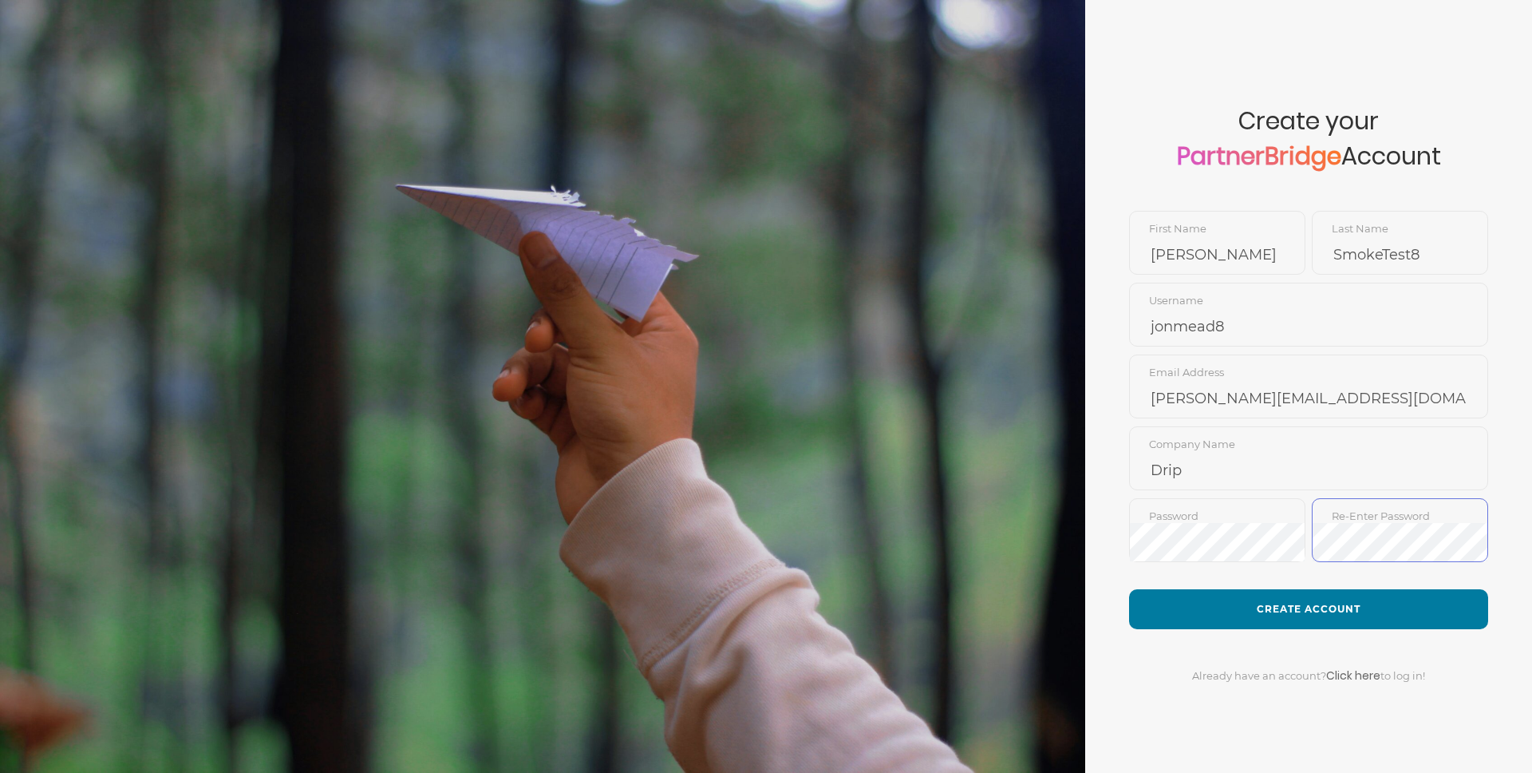
click at [1129, 589] on button "Create Account" at bounding box center [1308, 609] width 359 height 40
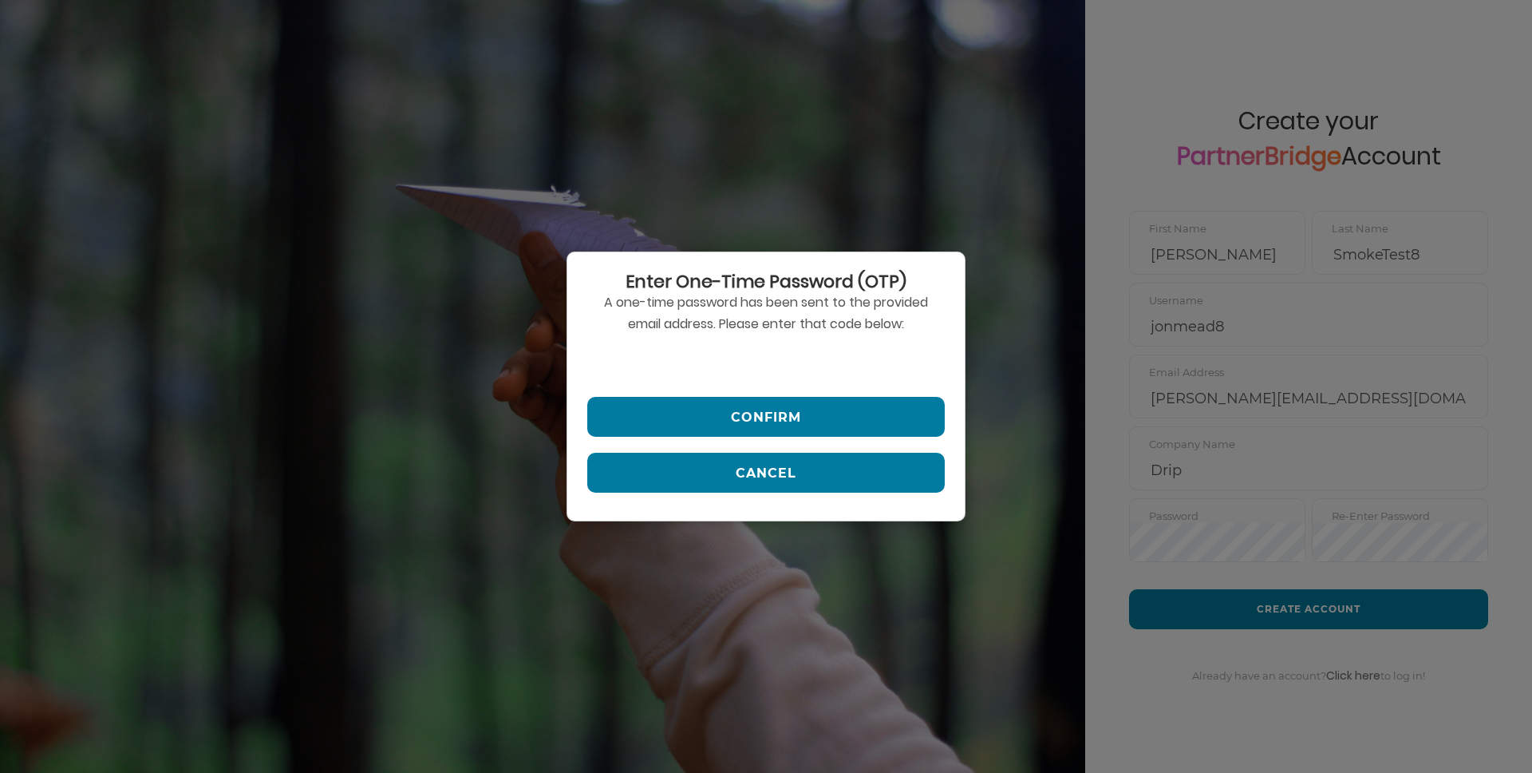
click at [714, 350] on input "text" at bounding box center [766, 361] width 358 height 38
type input "690416"
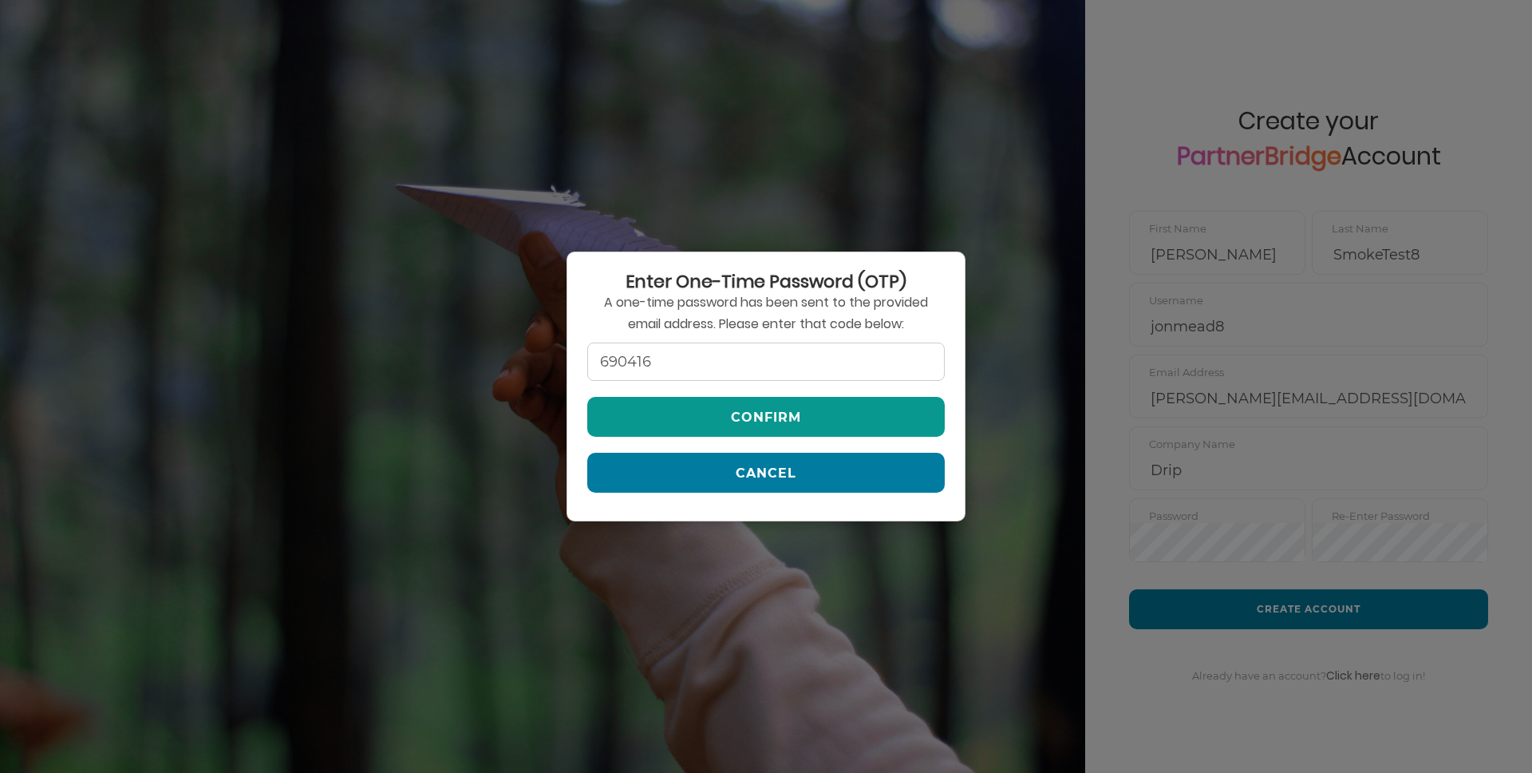
click at [756, 411] on button "Confirm" at bounding box center [766, 417] width 358 height 40
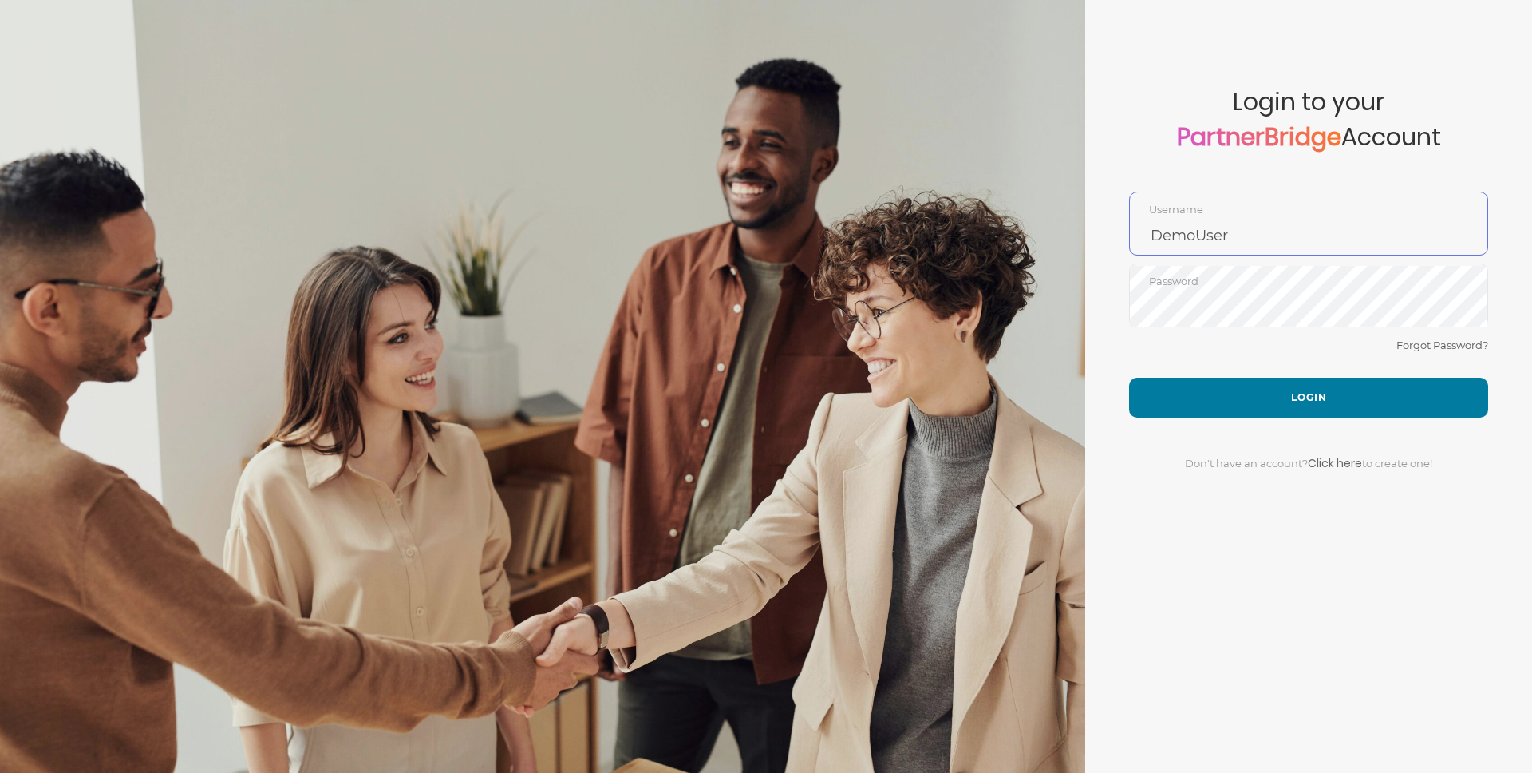
click at [1275, 221] on input "DemoUser" at bounding box center [1309, 235] width 358 height 38
click at [1275, 219] on input "DemoUser" at bounding box center [1309, 235] width 358 height 38
type input "J"
type input "o"
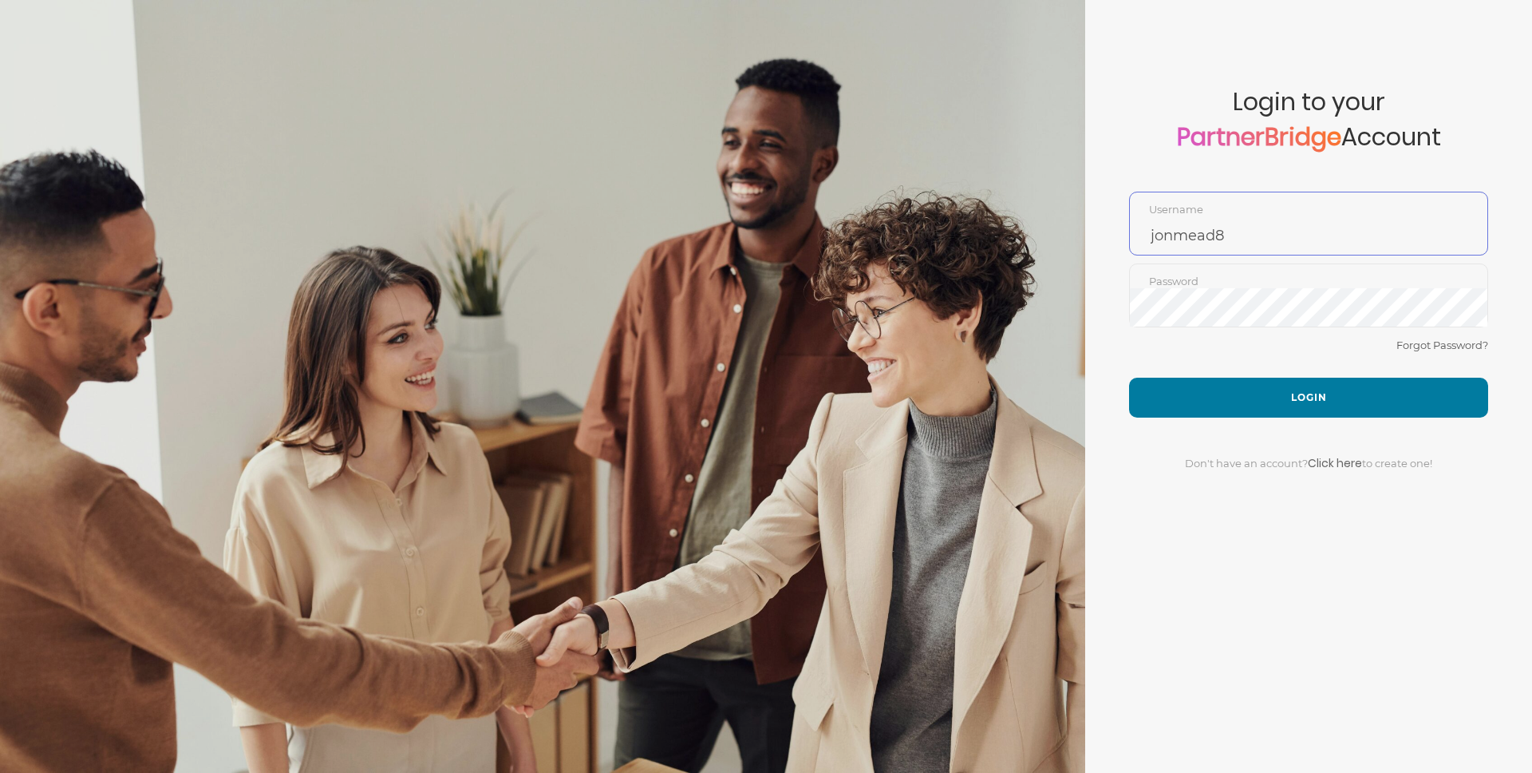
type input "jonmead8"
click at [1318, 388] on button "Login" at bounding box center [1308, 398] width 359 height 40
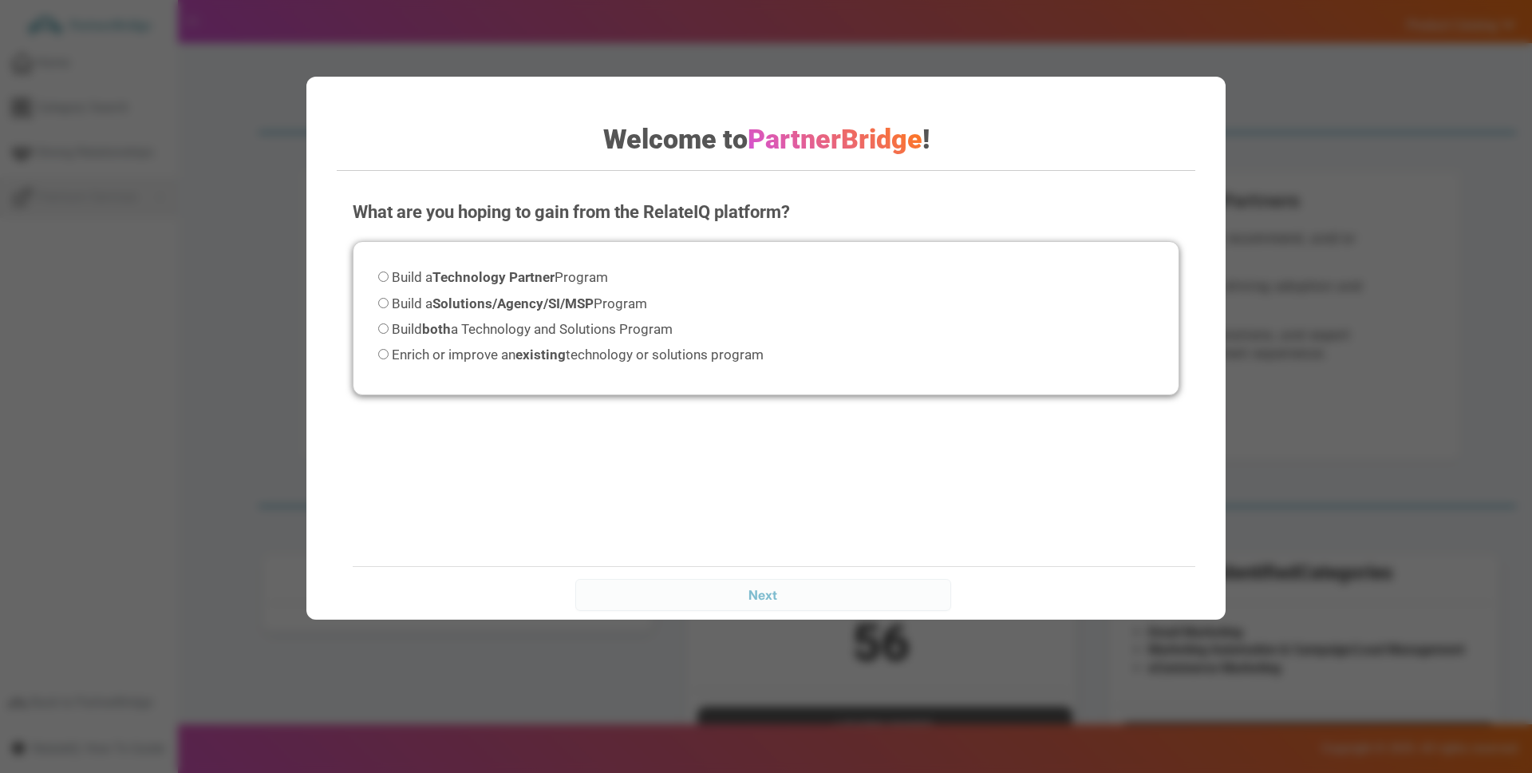
drag, startPoint x: 638, startPoint y: 326, endPoint x: 651, endPoint y: 323, distance: 13.8
click at [639, 326] on span "Build both a Technology and Solutions Program" at bounding box center [532, 329] width 281 height 16
click at [389, 326] on input "Build both a Technology and Solutions Program" at bounding box center [383, 328] width 10 height 10
radio input "true"
click at [808, 600] on input "Next" at bounding box center [762, 595] width 375 height 32
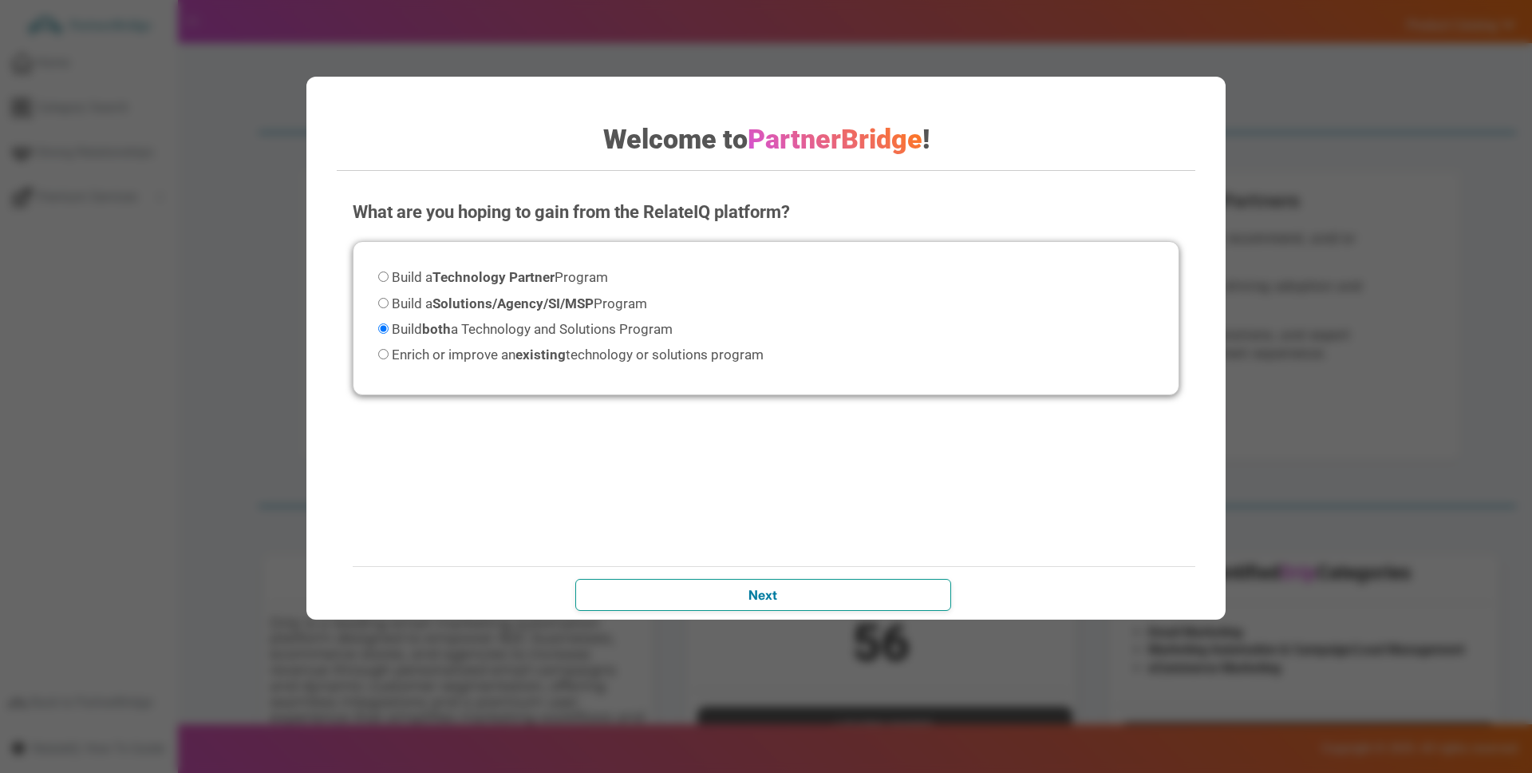
click at [857, 585] on input "Next" at bounding box center [762, 595] width 375 height 32
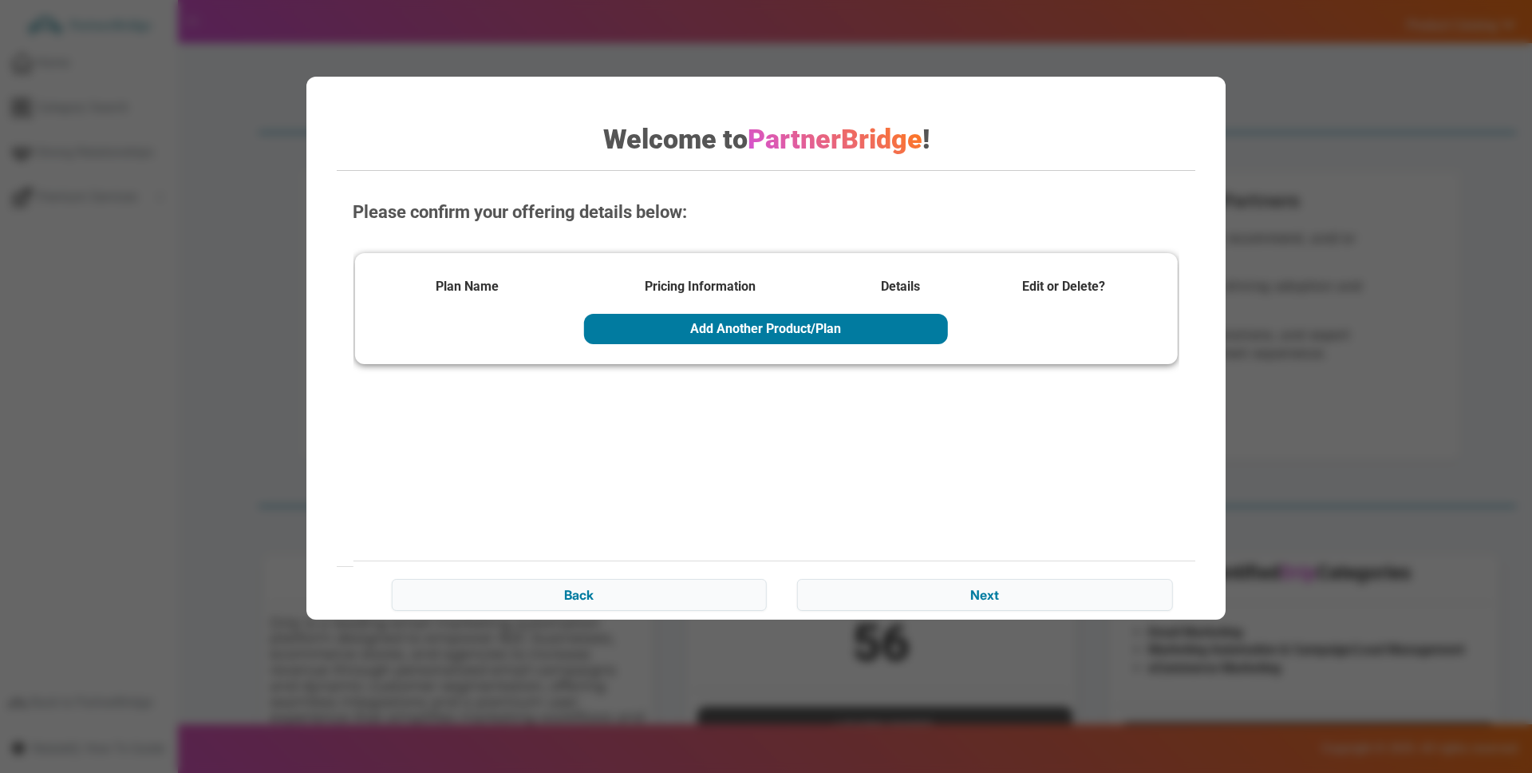
click at [730, 525] on div "Please confirm your offering details below: Plan Name Pricing Information Detai…" at bounding box center [766, 403] width 858 height 439
click at [691, 587] on input "Back" at bounding box center [579, 595] width 375 height 32
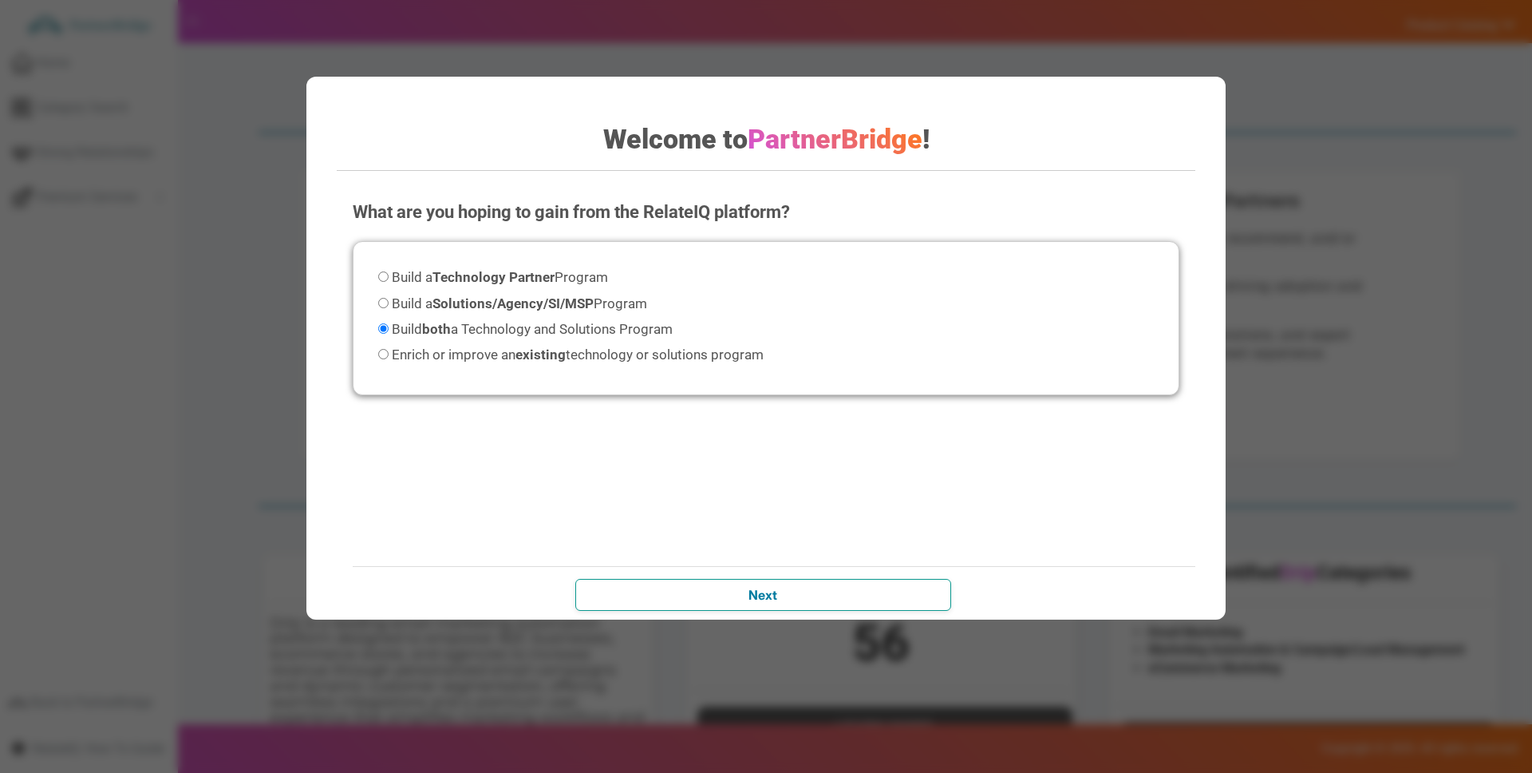
click at [916, 585] on input "Next" at bounding box center [762, 595] width 375 height 32
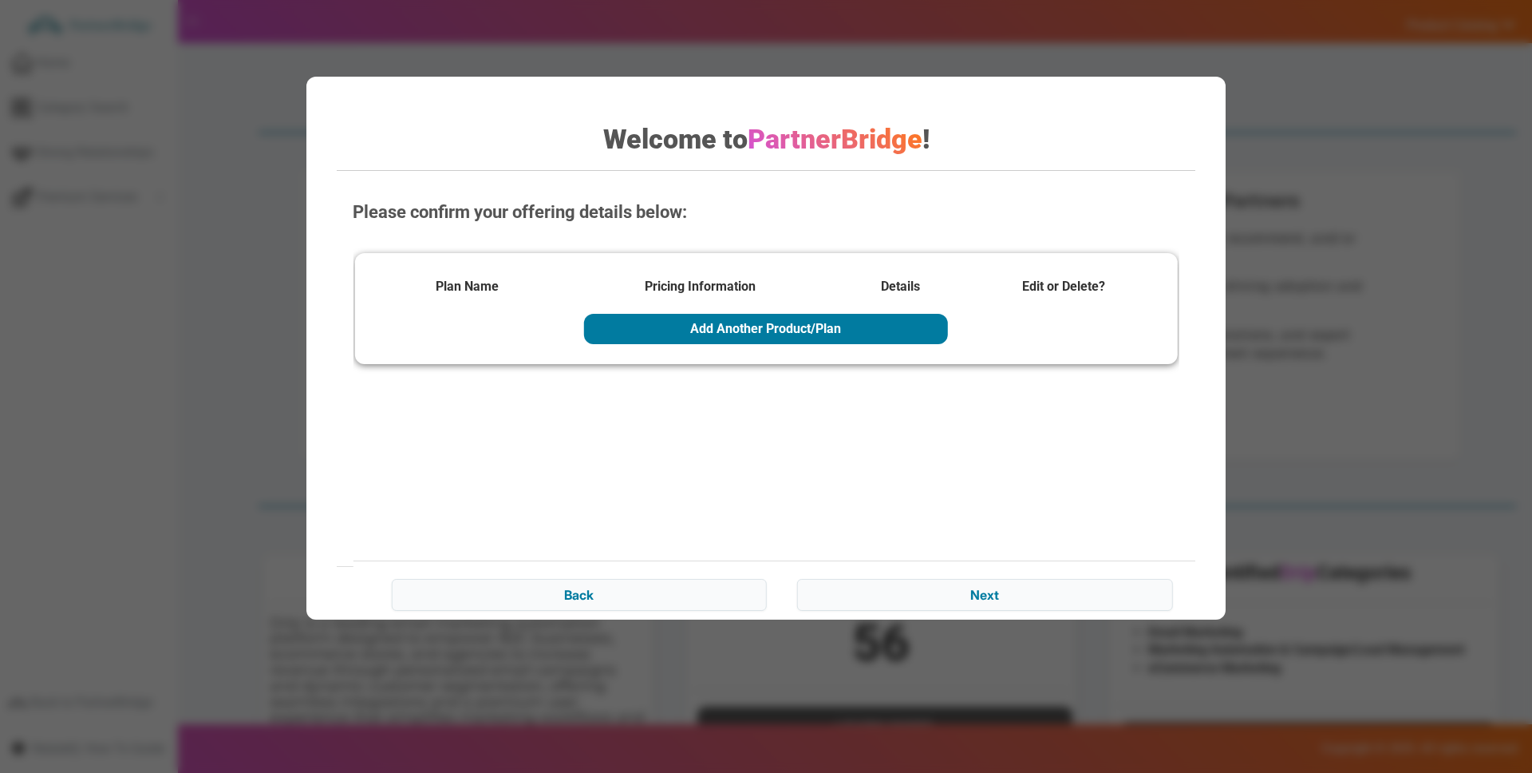
click at [881, 509] on div "Please confirm your offering details below: Plan Name Pricing Information Detai…" at bounding box center [766, 403] width 858 height 439
click at [1192, 91] on div "Welcome to PartnerBridge ! What are you hoping to gain from the RelateIQ platfo…" at bounding box center [765, 348] width 919 height 543
